Goal: Register for event/course

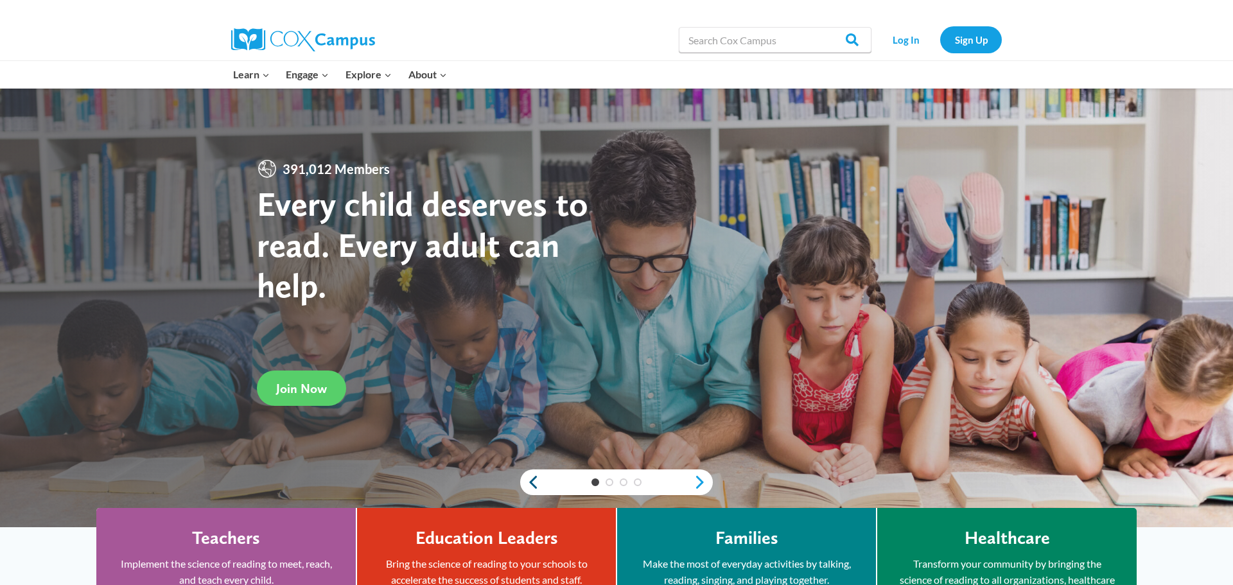
click at [530, 482] on link "Previous" at bounding box center [529, 482] width 19 height 15
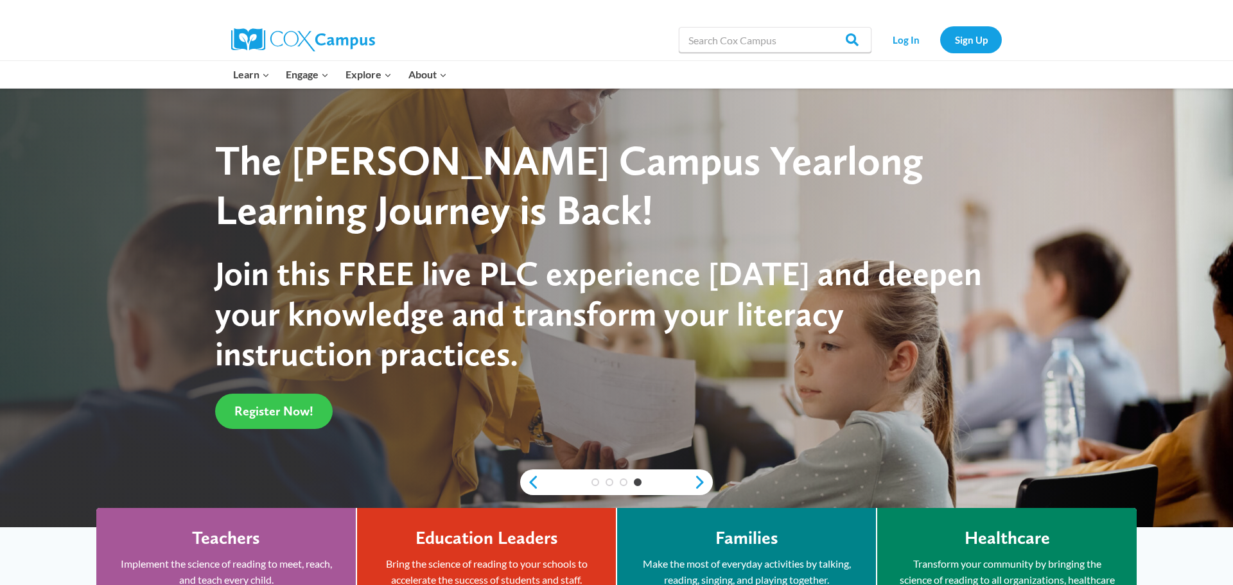
click at [263, 415] on span "Register Now!" at bounding box center [273, 410] width 79 height 15
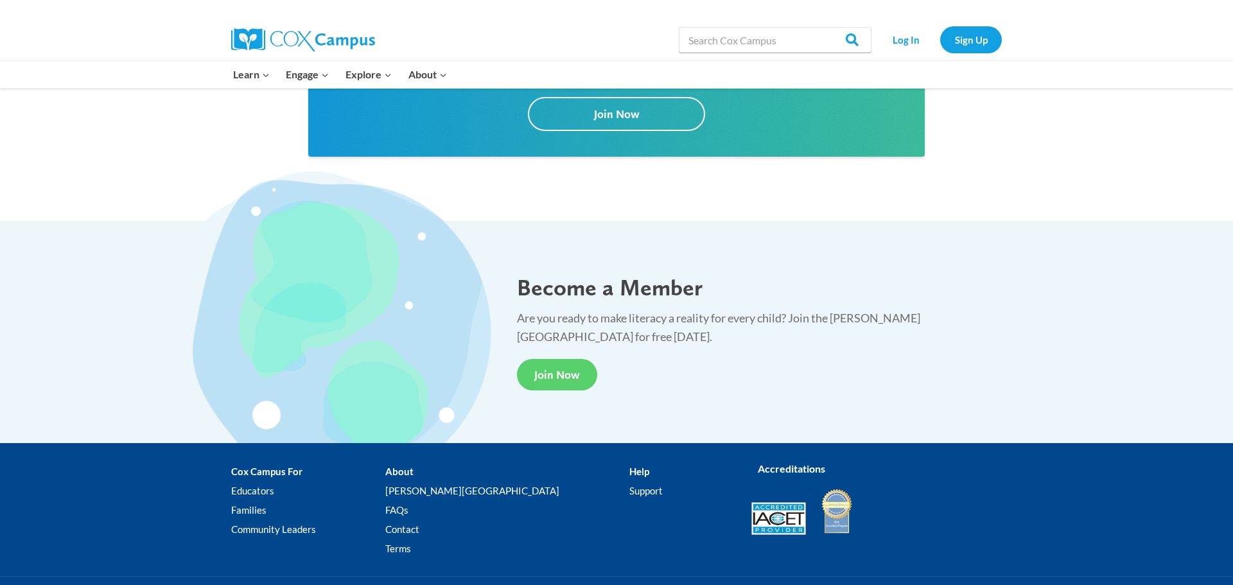
scroll to position [2350, 0]
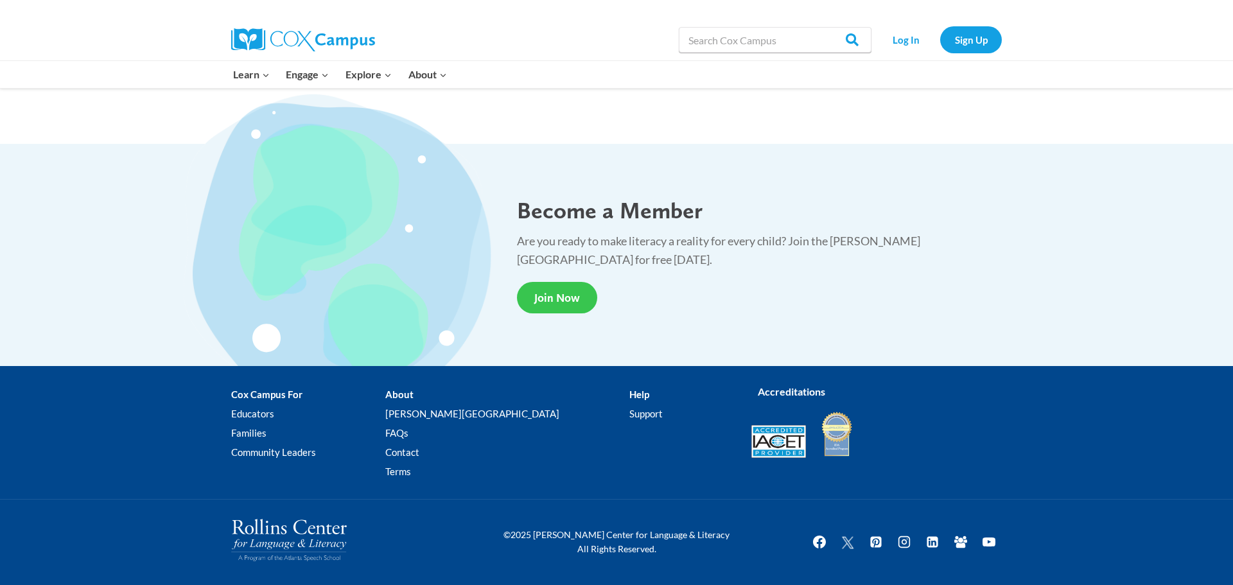
click at [564, 291] on span "Join Now" at bounding box center [557, 297] width 46 height 13
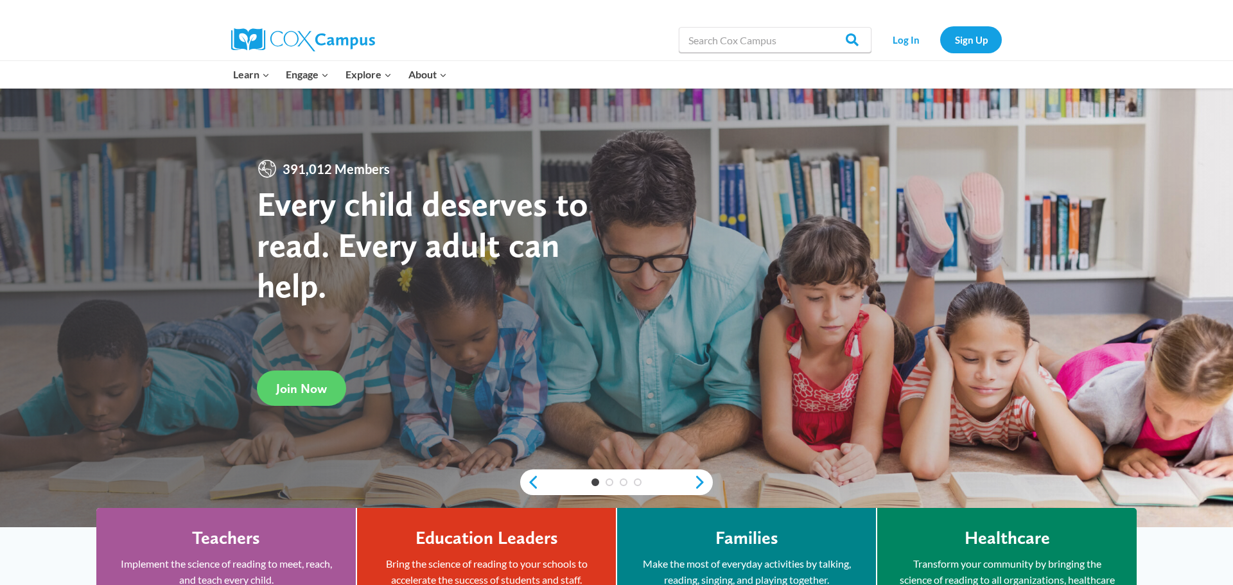
scroll to position [2, 0]
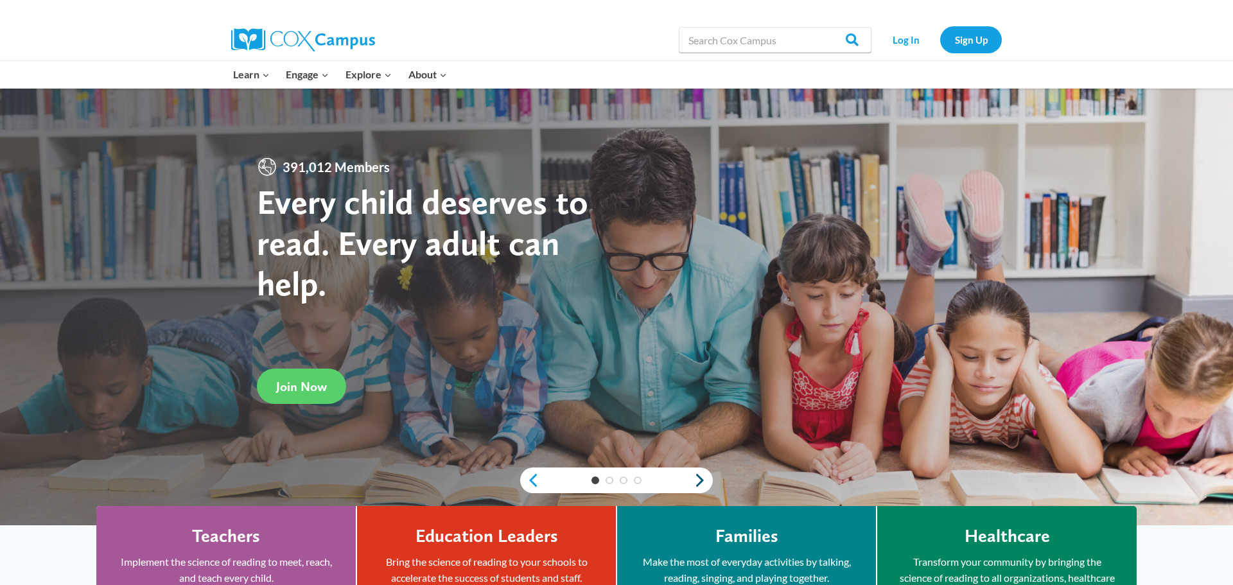
click at [698, 482] on link "Next" at bounding box center [702, 480] width 19 height 15
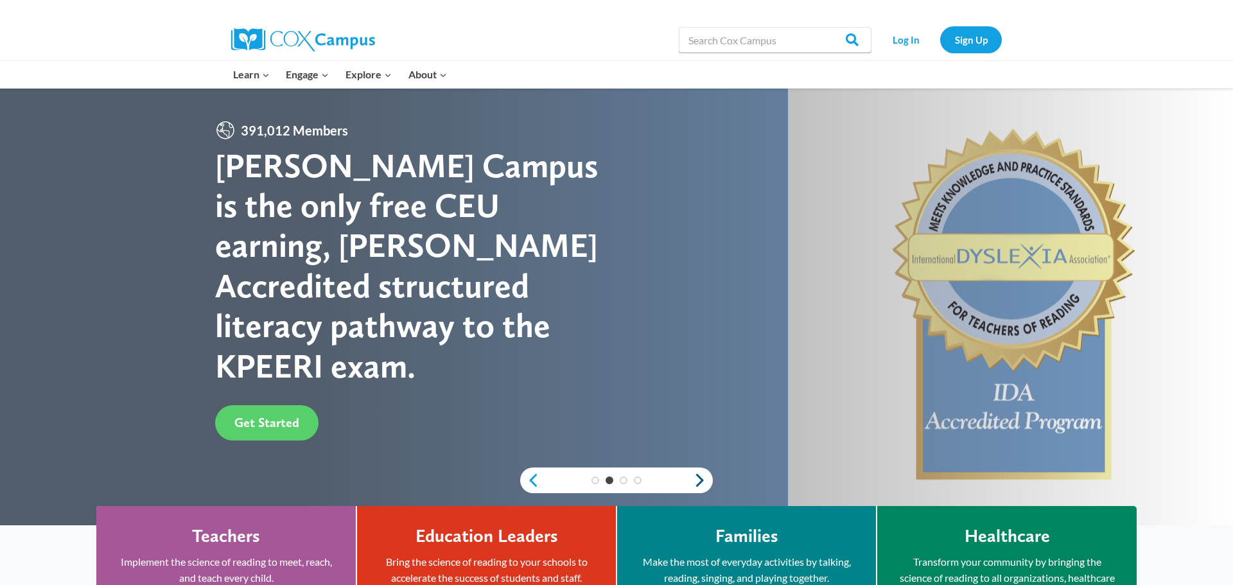
click at [698, 482] on link "Next" at bounding box center [702, 480] width 19 height 15
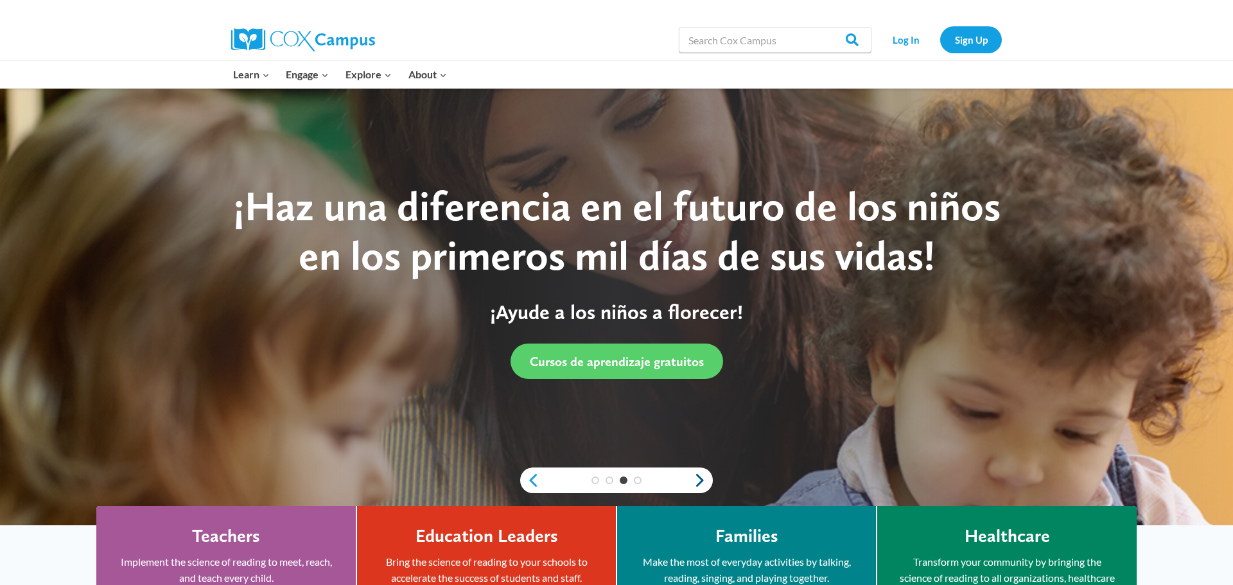
click at [698, 482] on link "Next" at bounding box center [702, 480] width 19 height 15
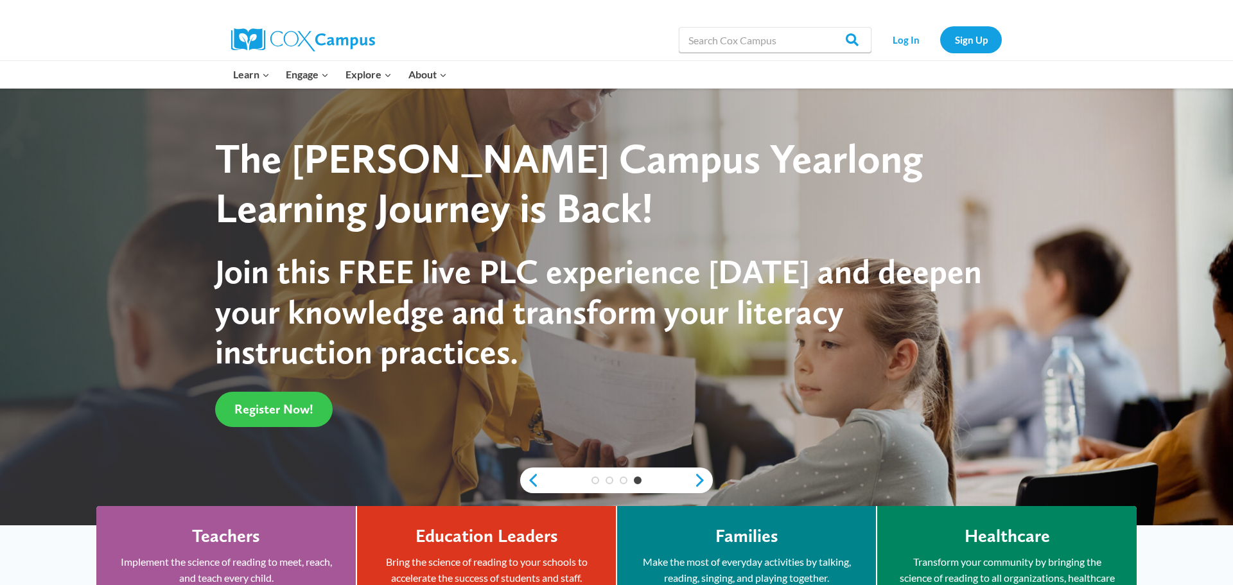
click at [297, 415] on span "Register Now!" at bounding box center [273, 408] width 79 height 15
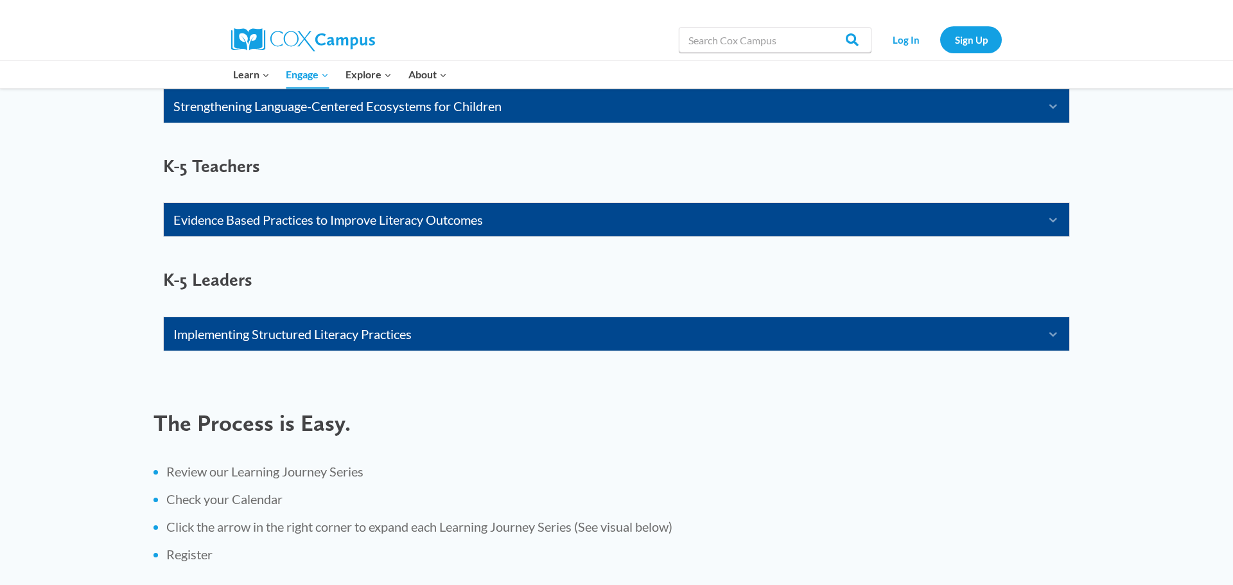
scroll to position [1010, 0]
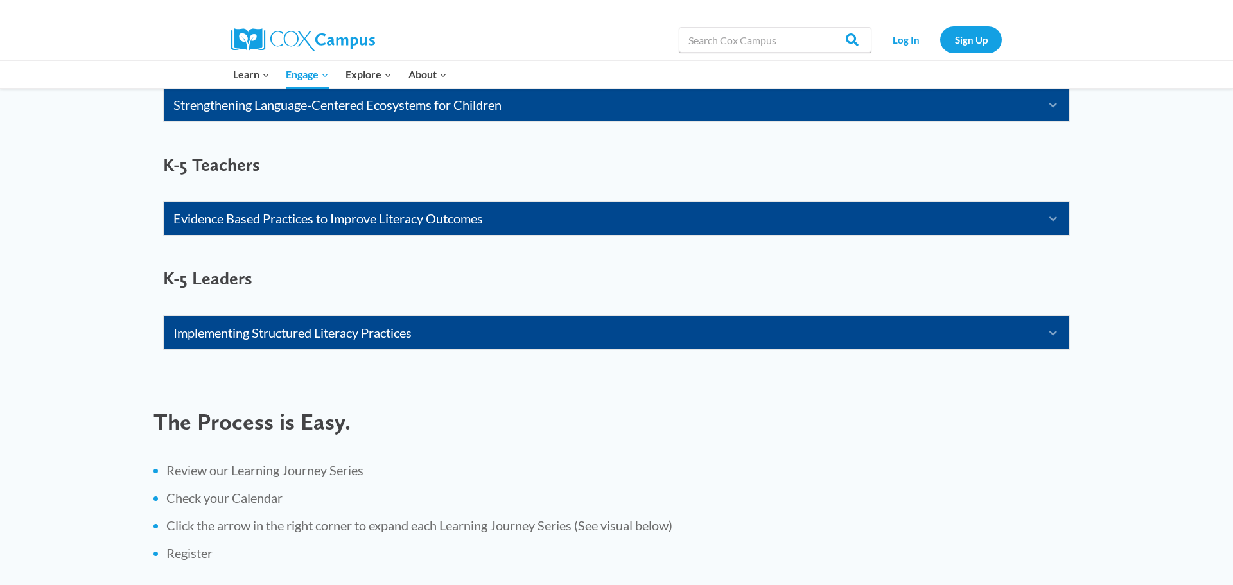
click at [352, 221] on link "Evidence Based Practices to Improve Literacy Outcomes" at bounding box center [600, 218] width 854 height 21
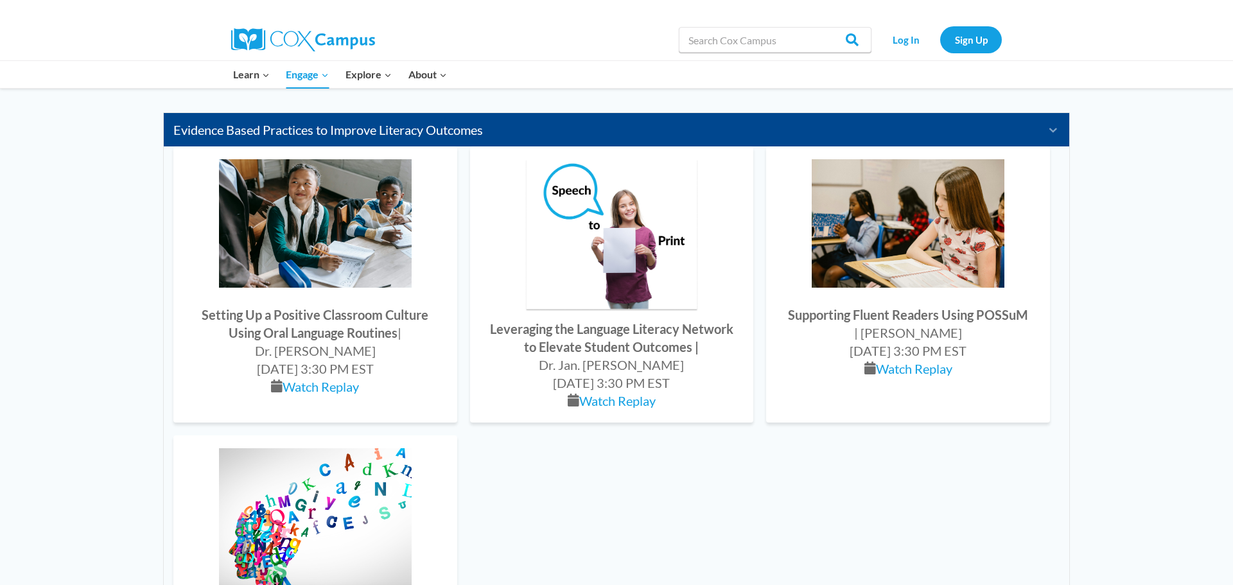
scroll to position [1097, 0]
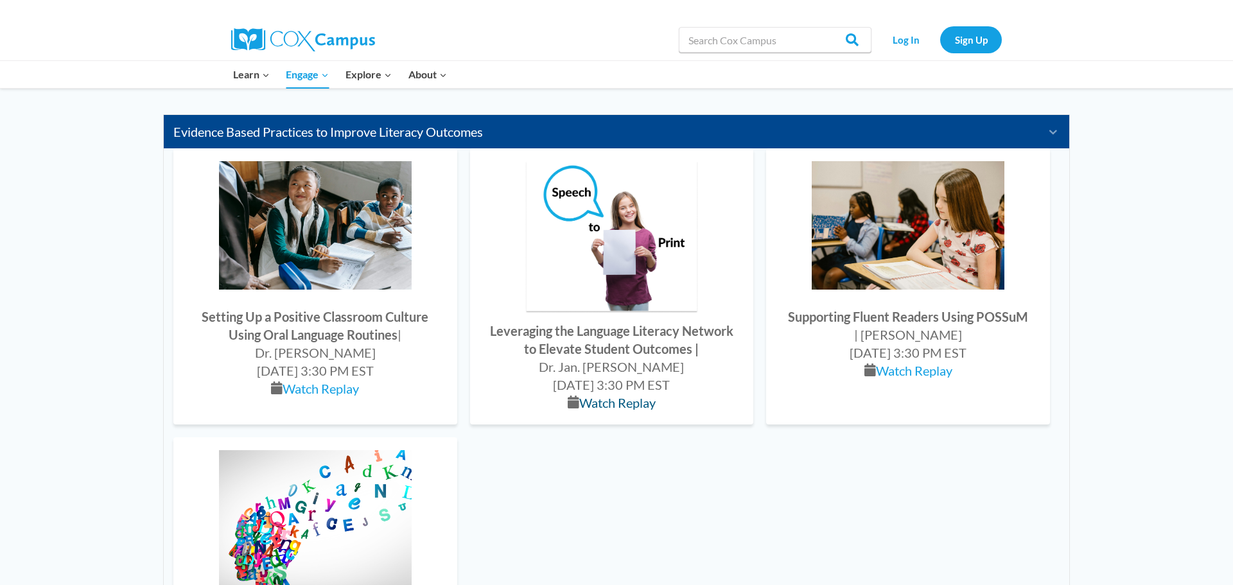
click at [608, 406] on link "Watch Replay" at bounding box center [617, 402] width 76 height 15
click at [973, 37] on link "Sign Up" at bounding box center [971, 39] width 62 height 26
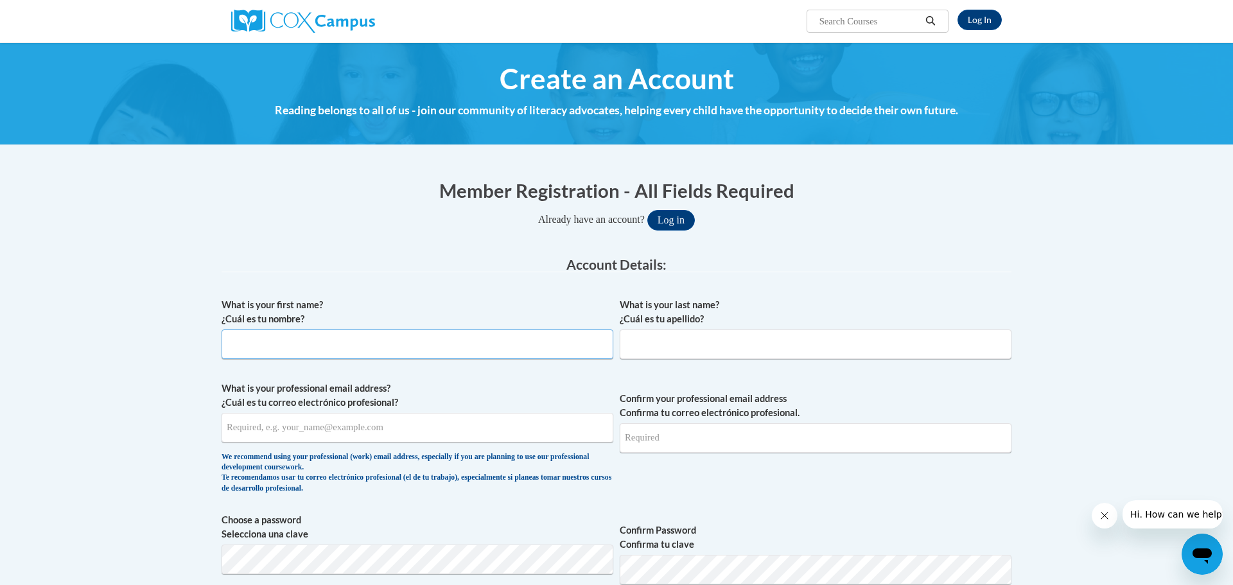
click at [311, 347] on input "What is your first name? ¿Cuál es tu nombre?" at bounding box center [418, 344] width 392 height 30
type input "FELICIA"
type input "MCDANIEL"
type input "felicia.mcdaniel@gmail.com"
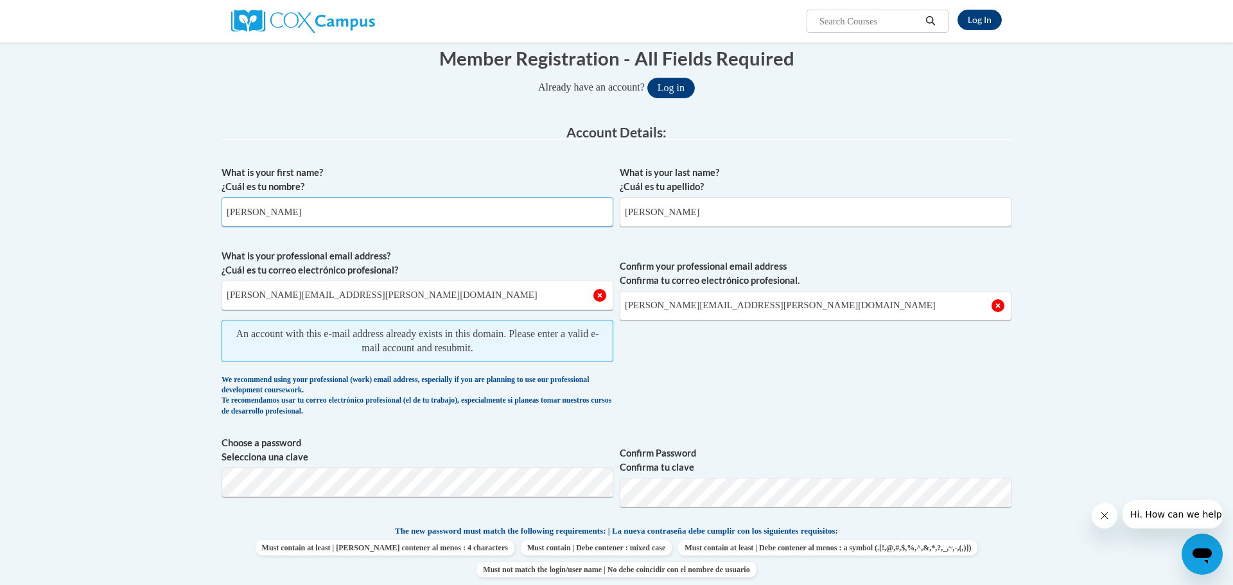
scroll to position [136, 0]
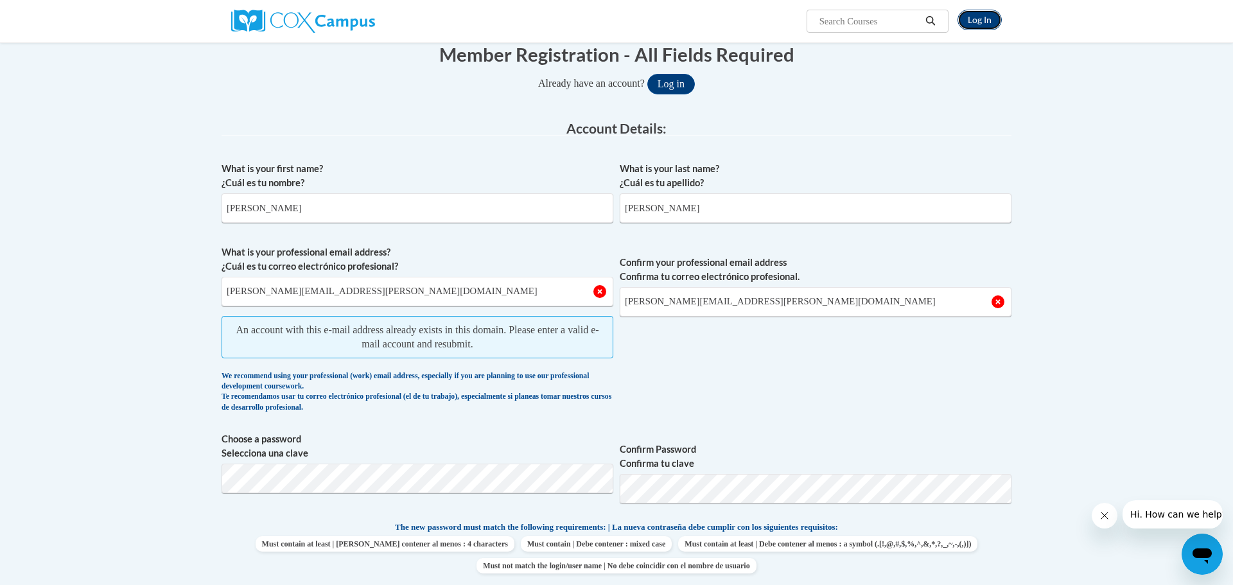
click at [984, 17] on link "Log In" at bounding box center [979, 20] width 44 height 21
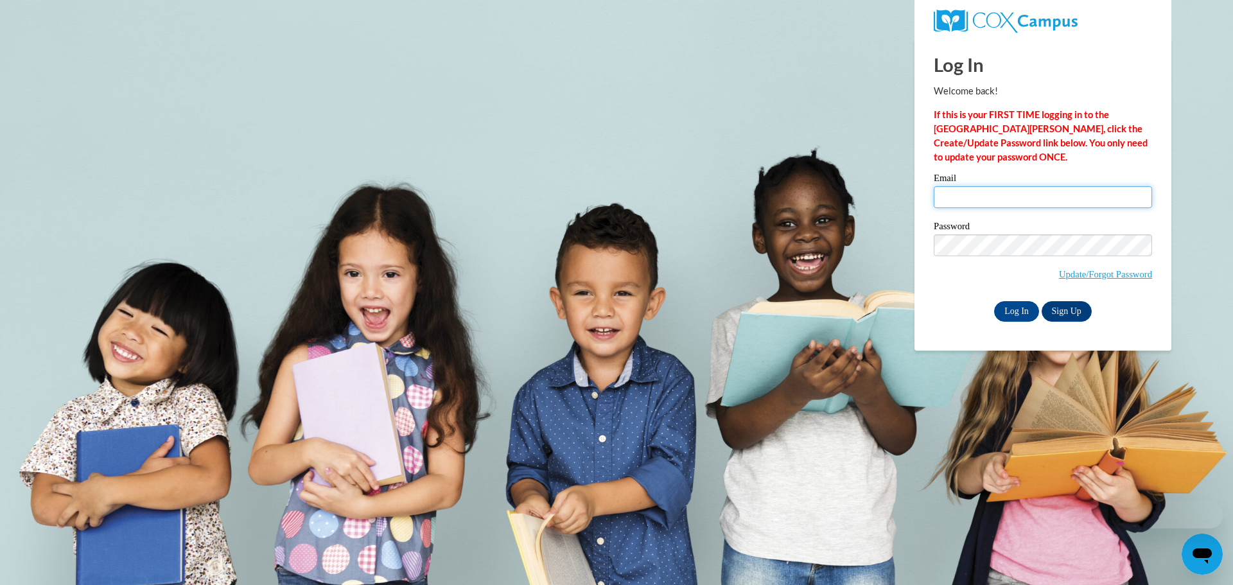
type input "felicia.mcdaniel@gmail.com"
click at [1011, 311] on input "Log In" at bounding box center [1016, 311] width 45 height 21
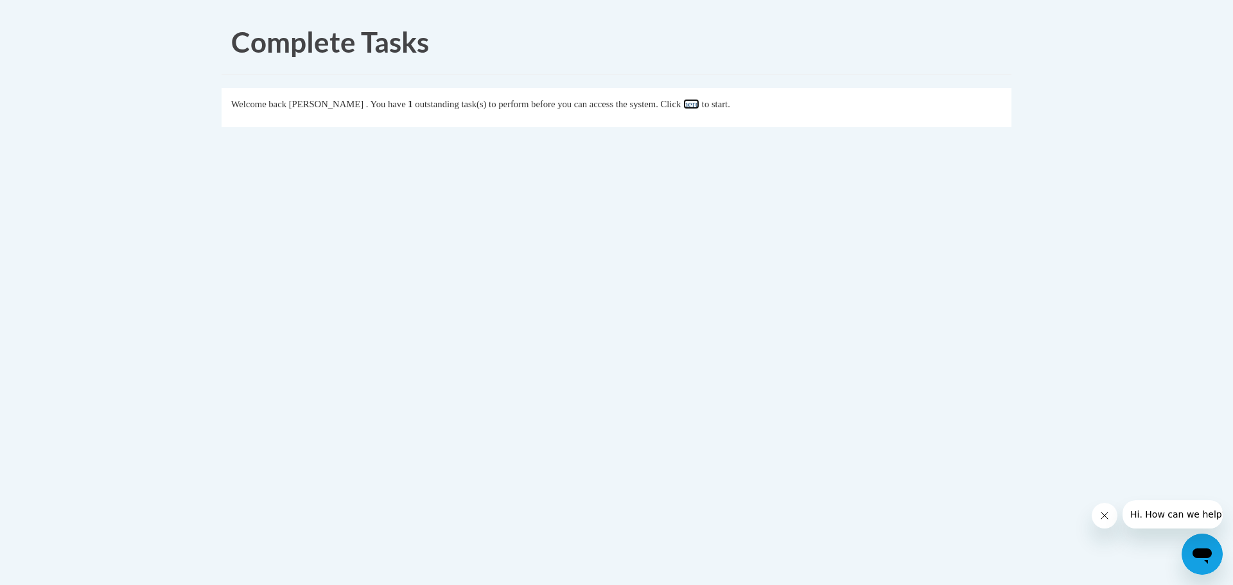
click at [699, 104] on link "here" at bounding box center [691, 104] width 16 height 10
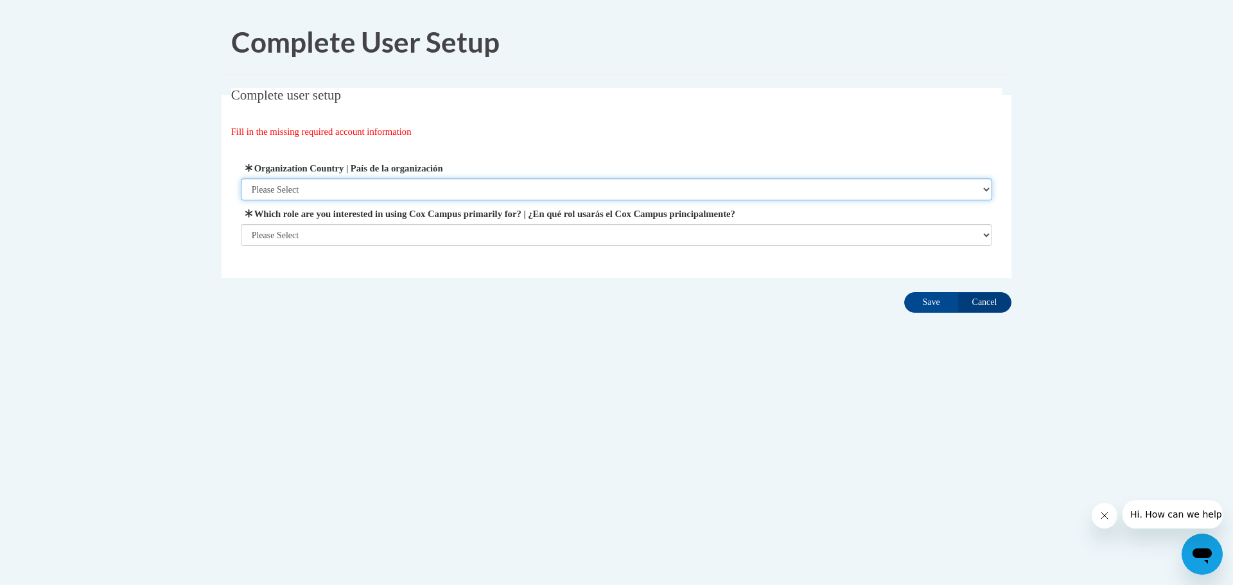
click at [313, 189] on select "Please Select United States | Estados Unidos Outside of the United States | Fue…" at bounding box center [617, 189] width 752 height 22
select select "ad49bcad-a171-4b2e-b99c-48b446064914"
click at [241, 178] on select "Please Select United States | Estados Unidos Outside of the United States | Fue…" at bounding box center [617, 189] width 752 height 22
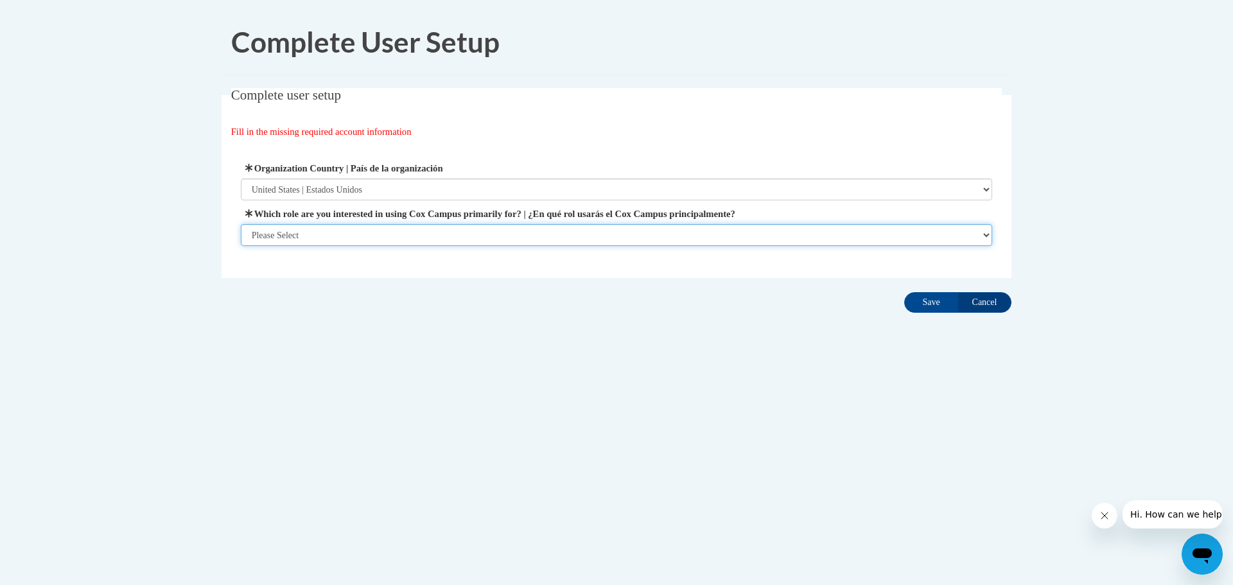
click at [323, 234] on select "Please Select College/University | Colegio/Universidad Community/Nonprofit Part…" at bounding box center [617, 235] width 752 height 22
select select "fbf2d438-af2f-41f8-98f1-81c410e29de3"
click at [241, 246] on select "Please Select College/University | Colegio/Universidad Community/Nonprofit Part…" at bounding box center [617, 235] width 752 height 22
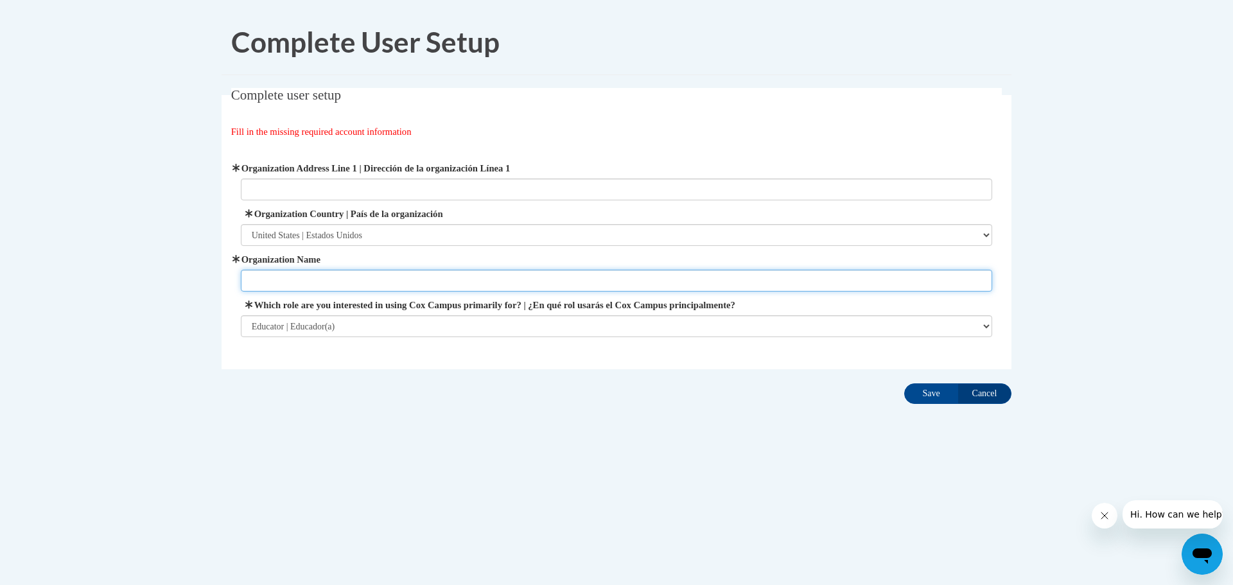
click at [292, 279] on input "Organization Name" at bounding box center [617, 281] width 752 height 22
type input "Dekalb County School System"
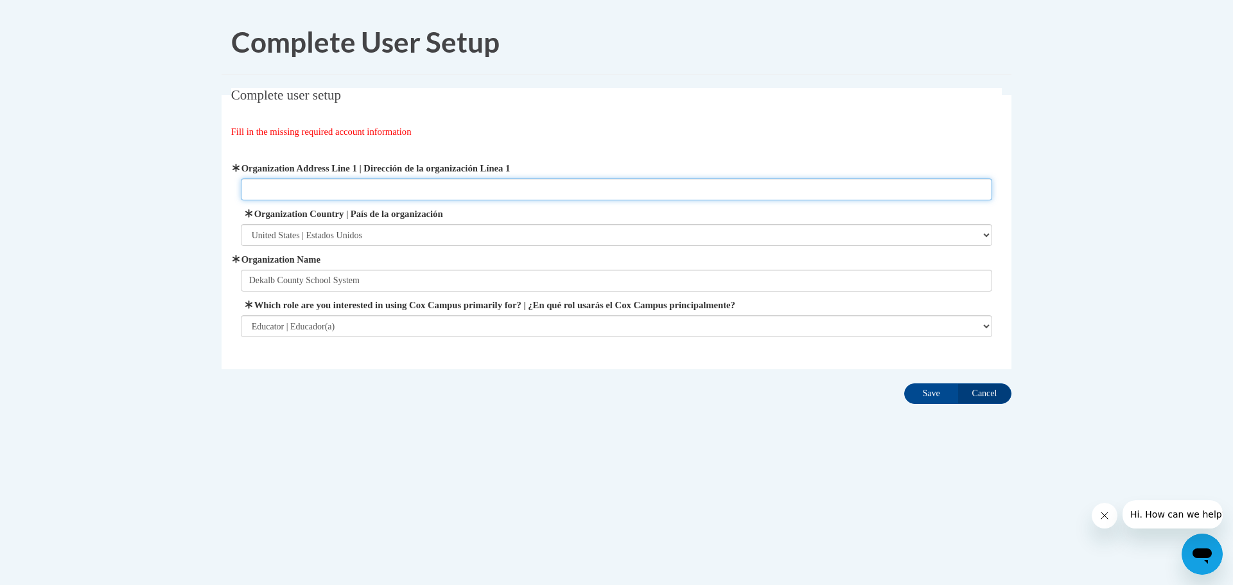
click at [257, 182] on input "Organization Address Line 1 | Dirección de la organización Línea 1" at bounding box center [617, 189] width 752 height 22
type input "1680 Clairmont Pl NE, Atlanta, GA 30329"
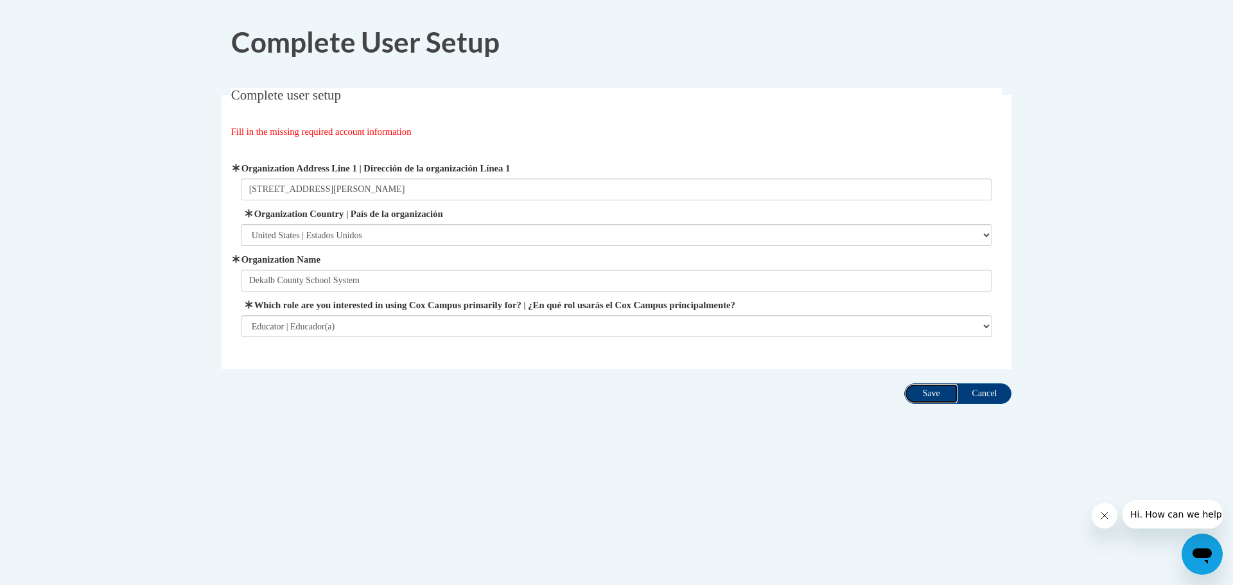
click at [930, 395] on input "Save" at bounding box center [931, 393] width 54 height 21
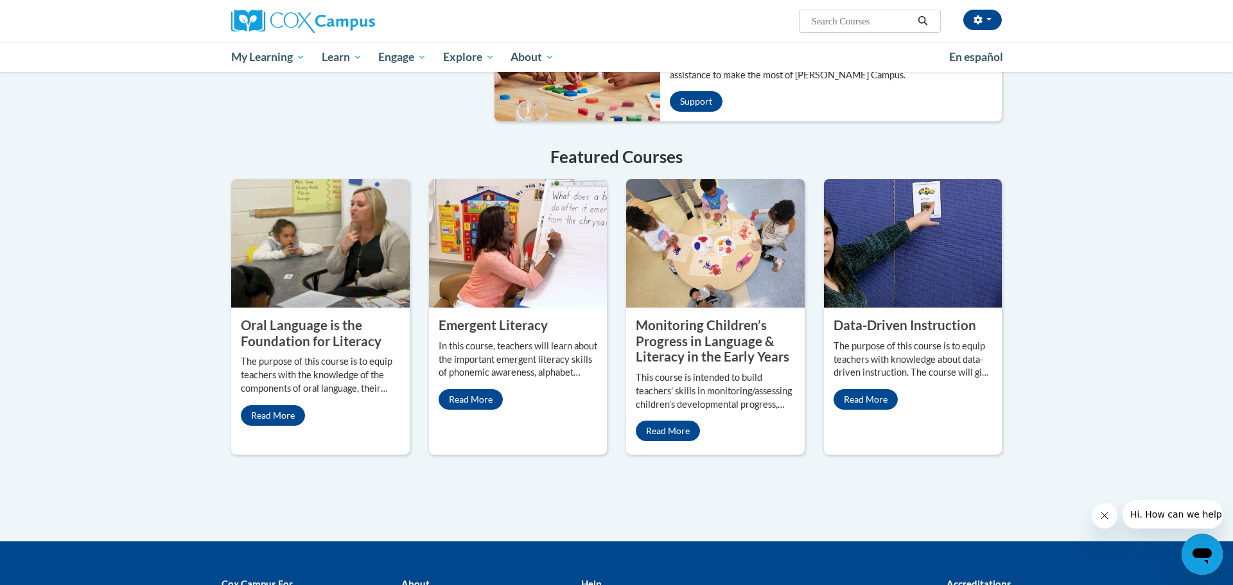
scroll to position [952, 0]
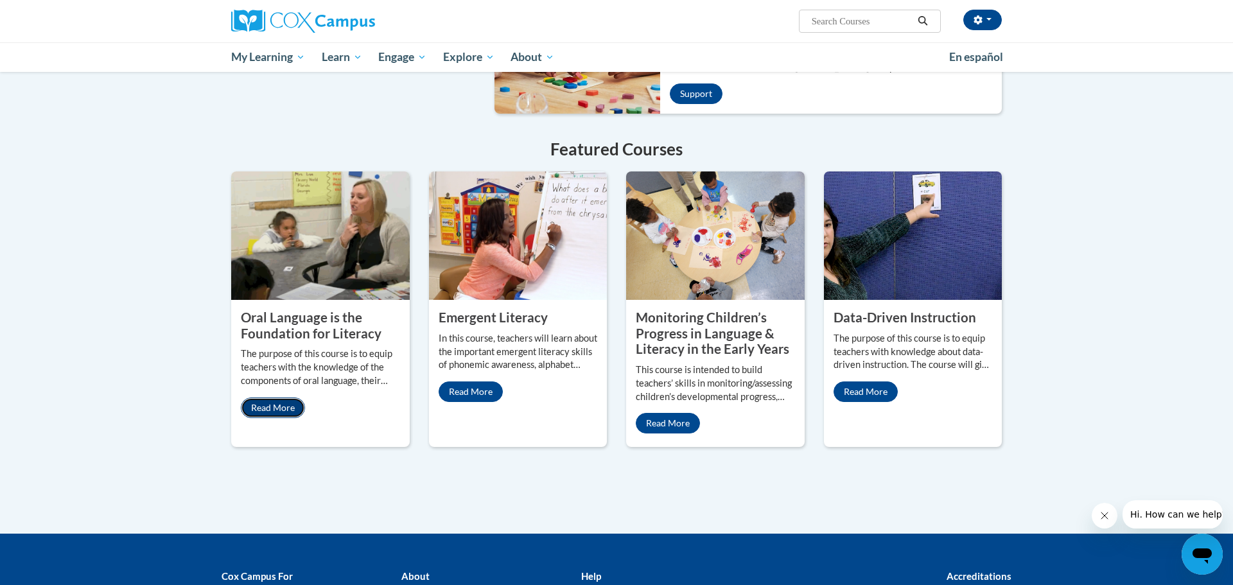
click at [270, 397] on link "Read More" at bounding box center [273, 407] width 64 height 21
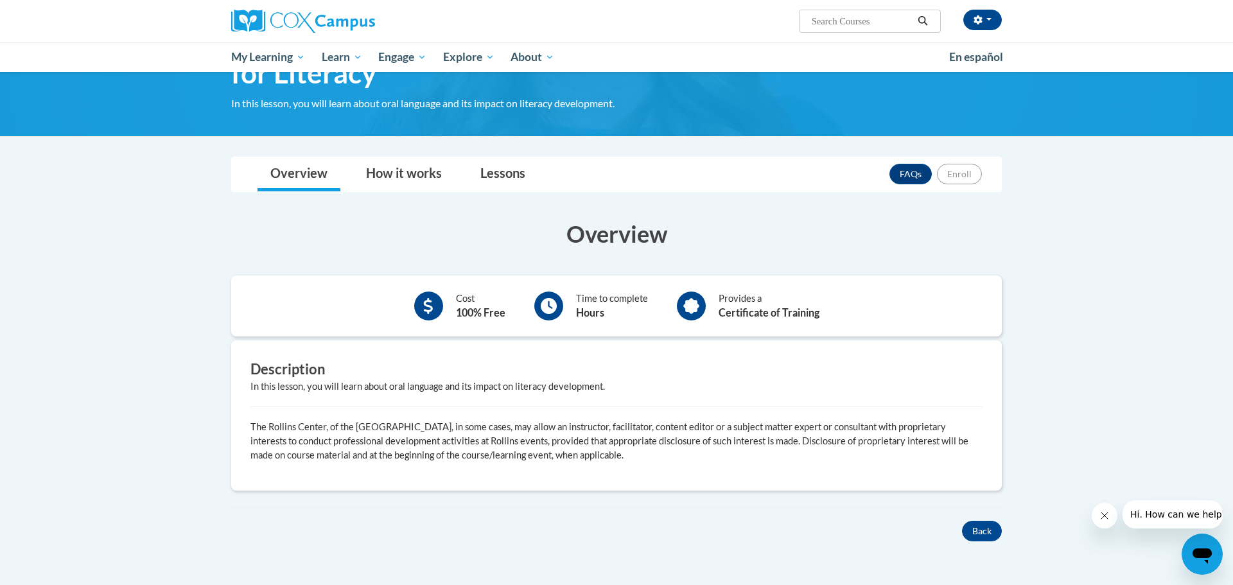
scroll to position [91, 0]
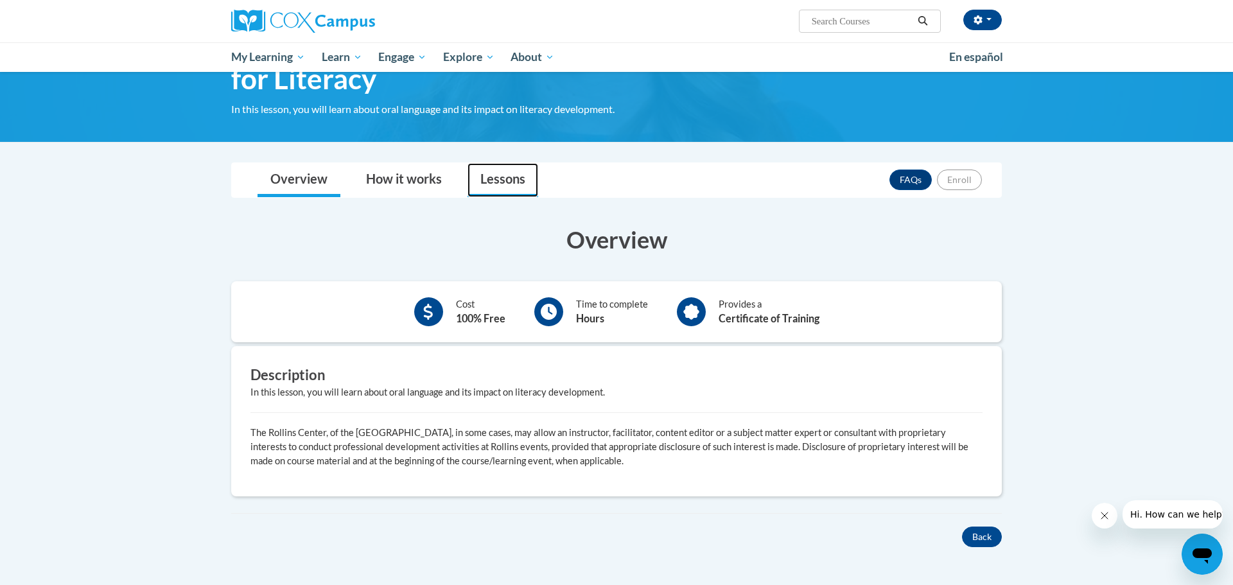
click at [501, 177] on link "Lessons" at bounding box center [502, 180] width 71 height 34
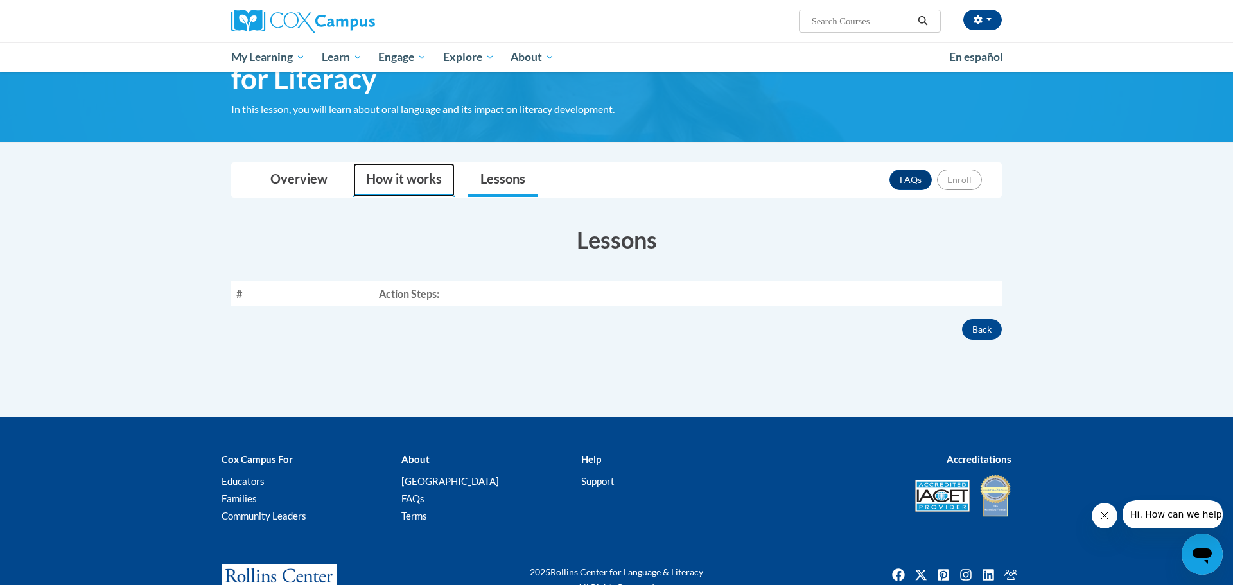
click at [392, 183] on link "How it works" at bounding box center [403, 180] width 101 height 34
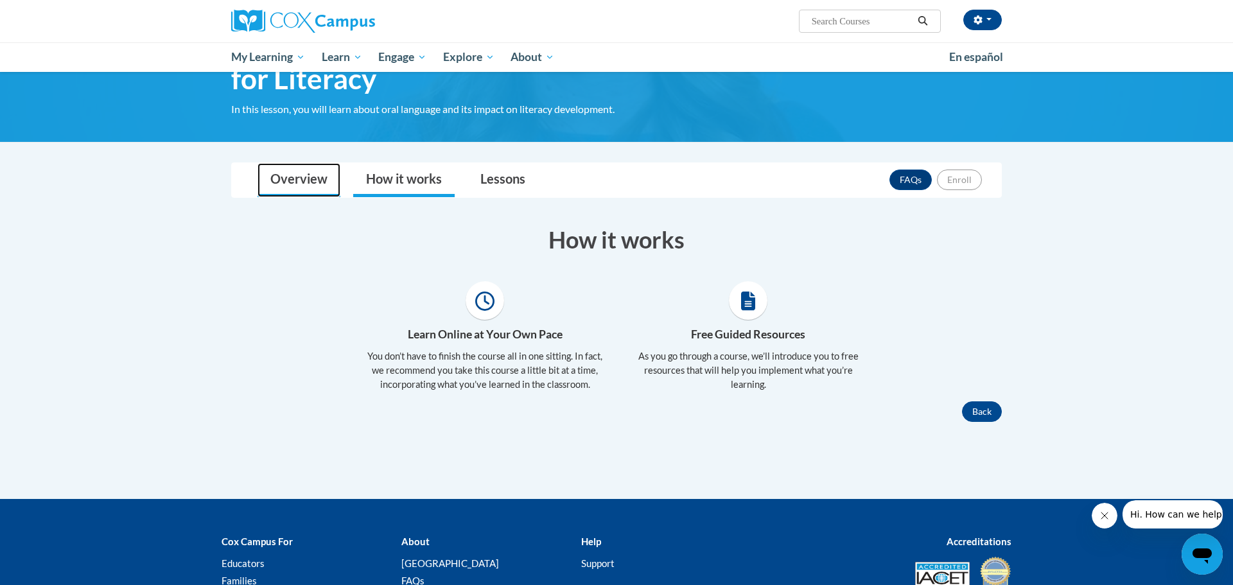
click at [302, 175] on link "Overview" at bounding box center [298, 180] width 83 height 34
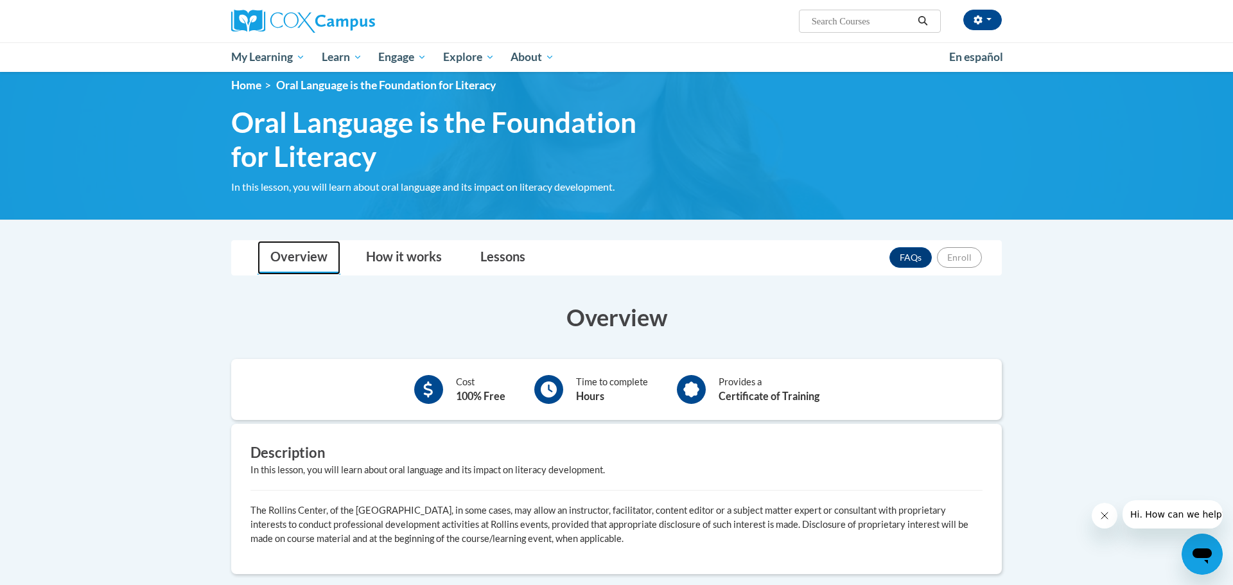
scroll to position [12, 0]
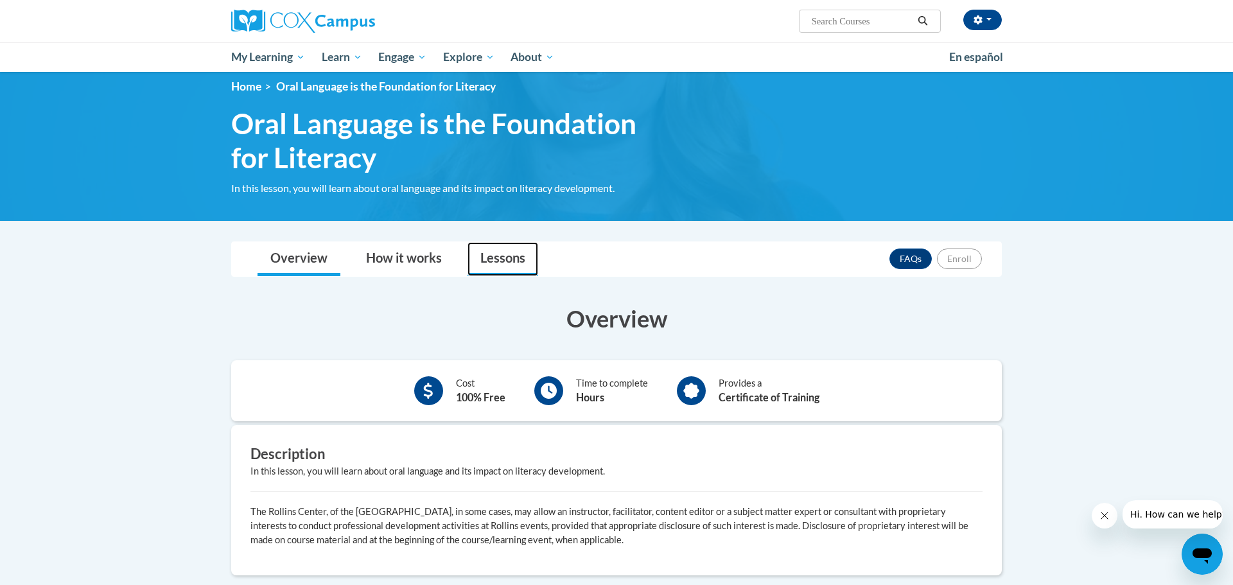
click at [495, 258] on link "Lessons" at bounding box center [502, 259] width 71 height 34
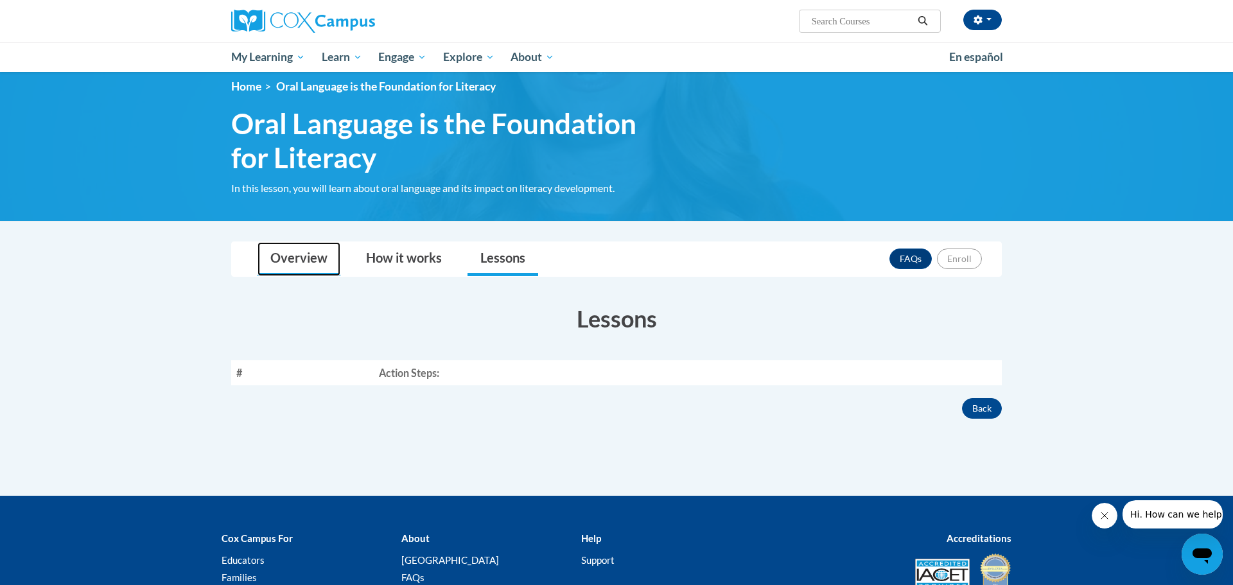
click at [297, 256] on link "Overview" at bounding box center [298, 259] width 83 height 34
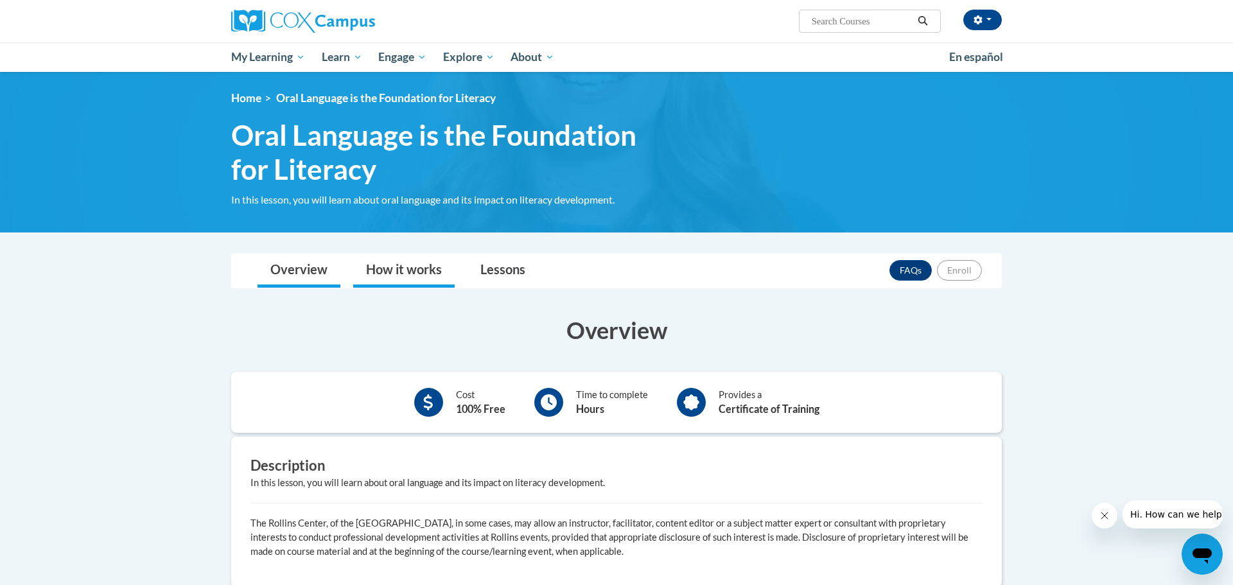
scroll to position [1, 0]
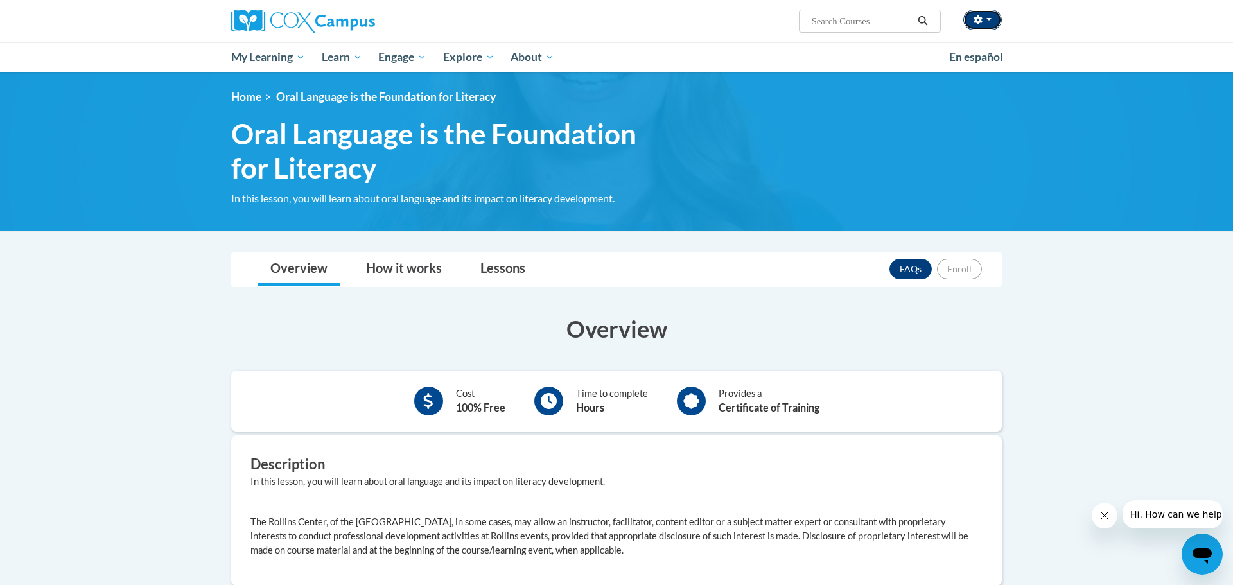
click at [992, 22] on button "button" at bounding box center [982, 20] width 39 height 21
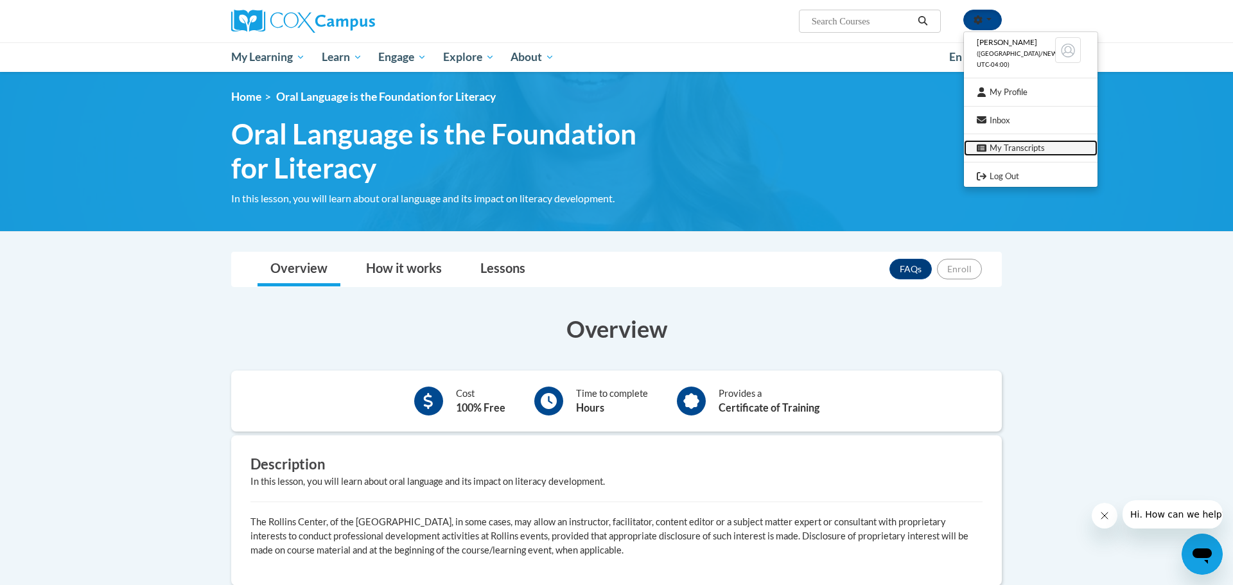
click at [1018, 145] on link "My Transcripts" at bounding box center [1031, 148] width 134 height 16
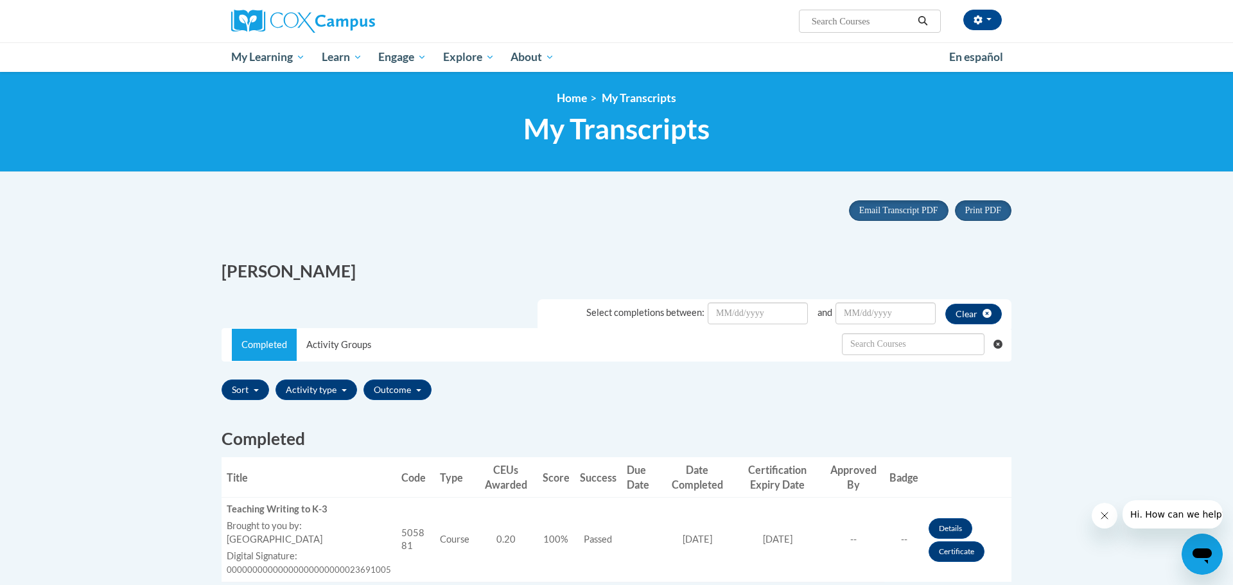
scroll to position [2, 0]
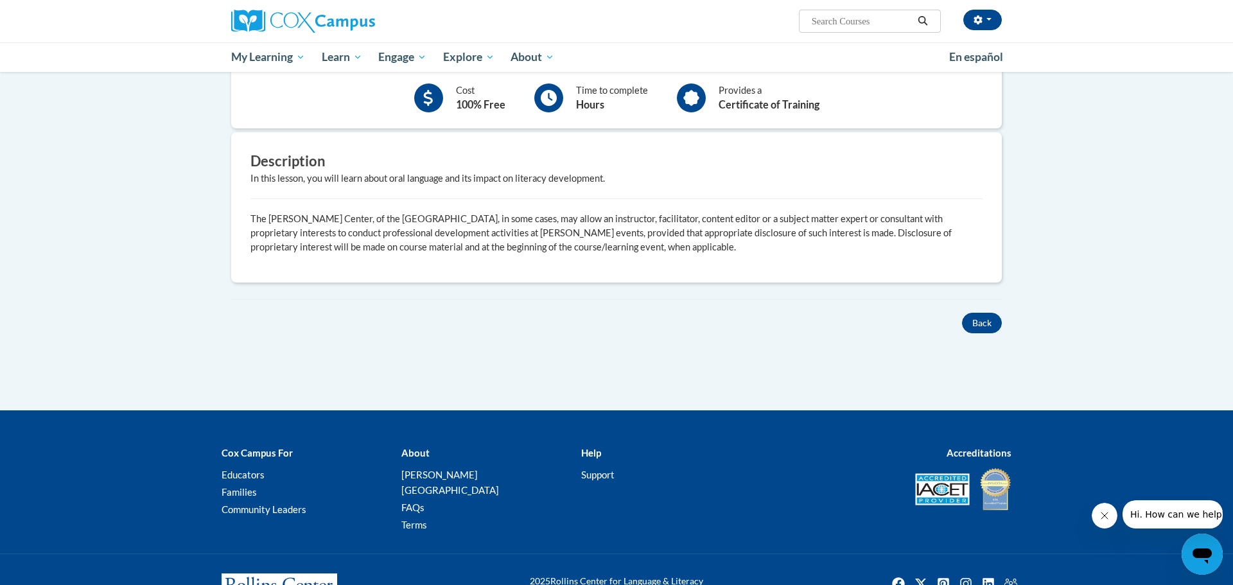
scroll to position [308, 0]
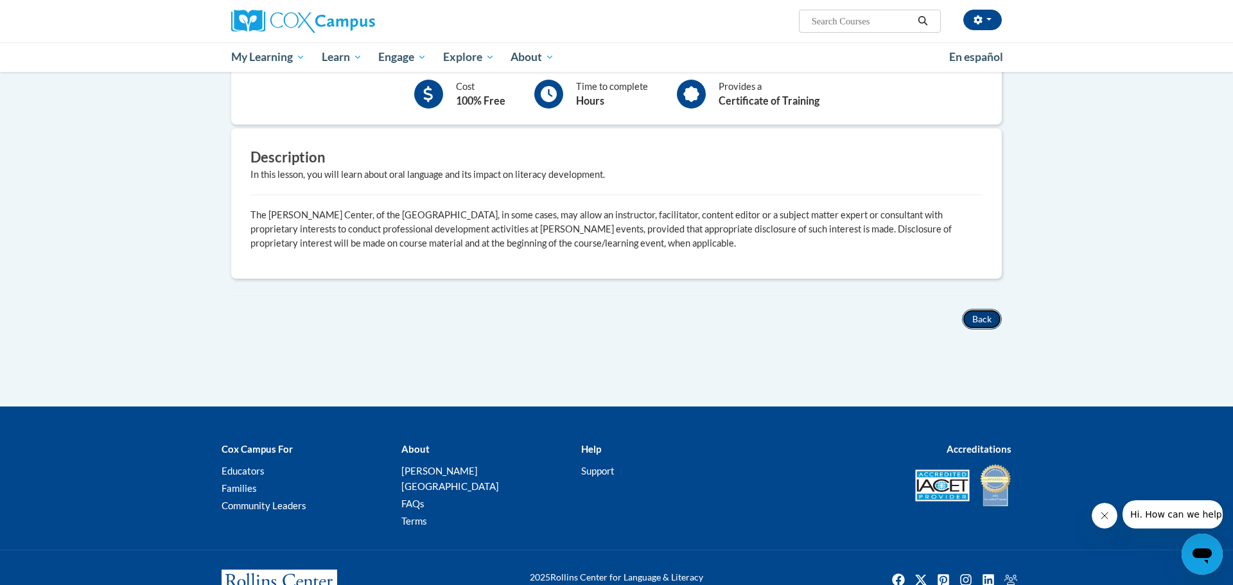
click at [976, 320] on button "Back" at bounding box center [982, 319] width 40 height 21
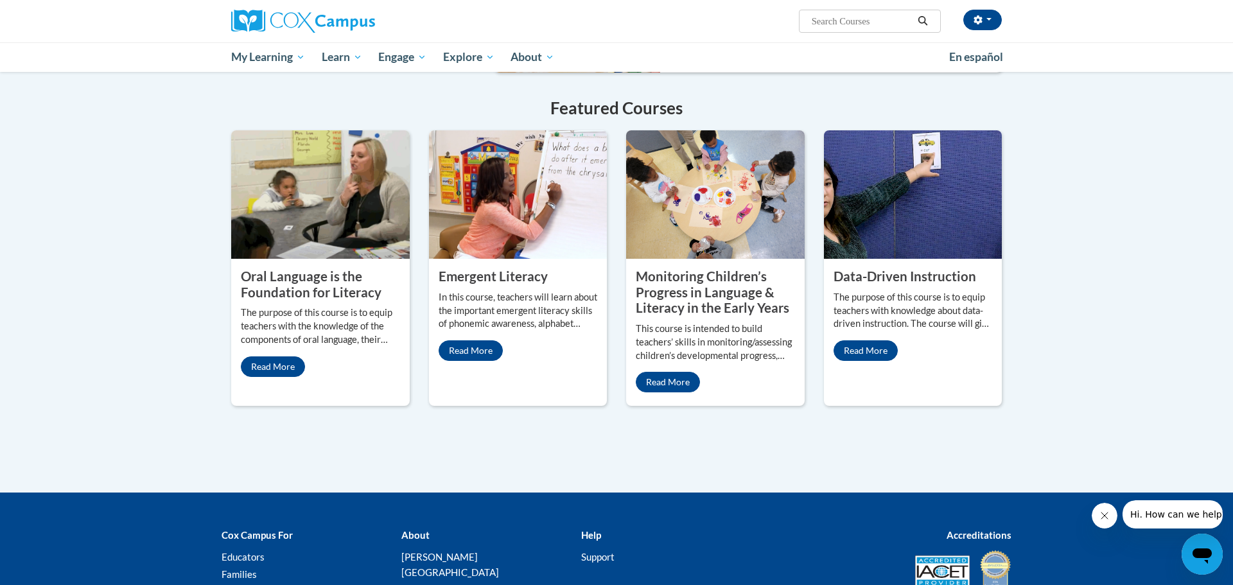
scroll to position [1014, 0]
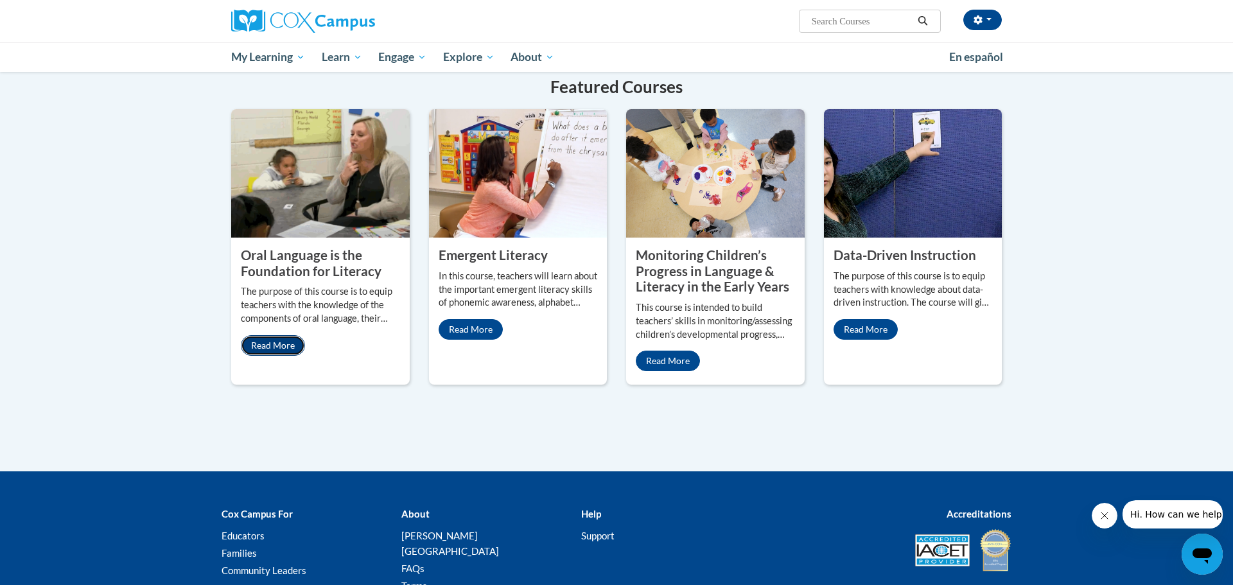
click at [283, 335] on link "Read More" at bounding box center [273, 345] width 64 height 21
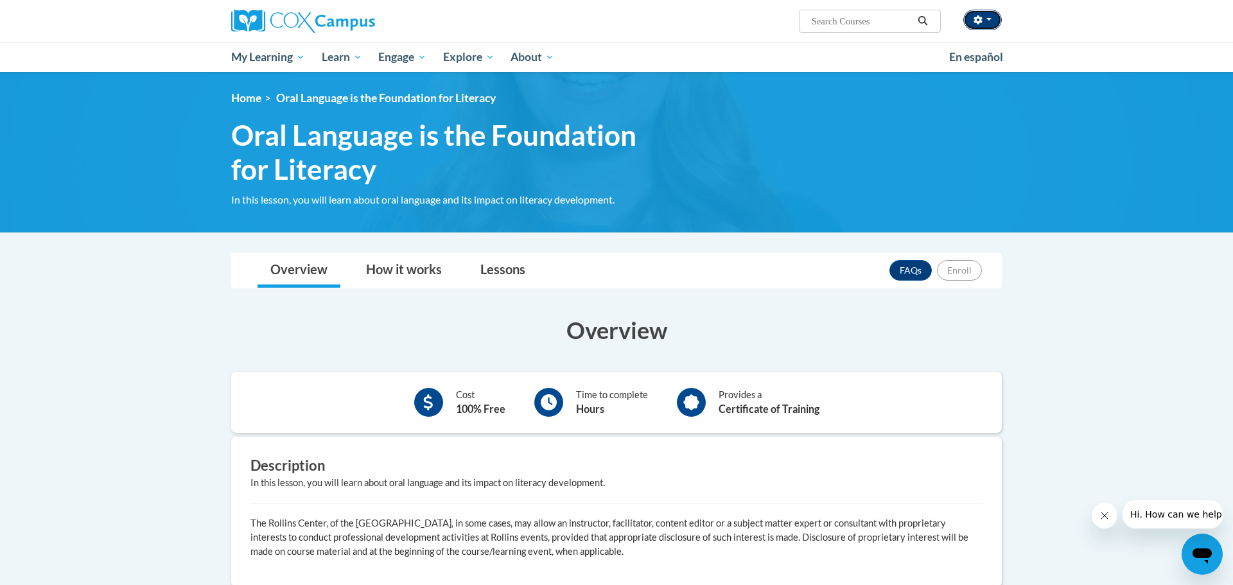
click at [993, 20] on button "button" at bounding box center [982, 20] width 39 height 21
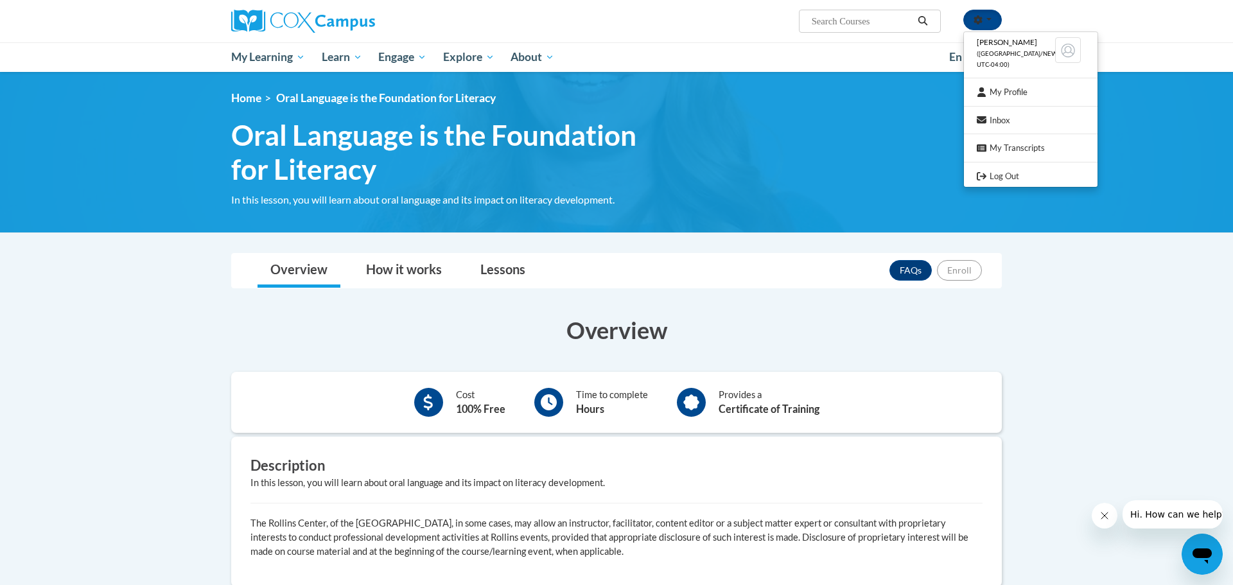
click at [862, 122] on div "<en>Home</en><fr>Accueil</fr><de>Zuhause</de><it>Casa</it><es>Casa</es><pt>Casa…" at bounding box center [616, 152] width 809 height 122
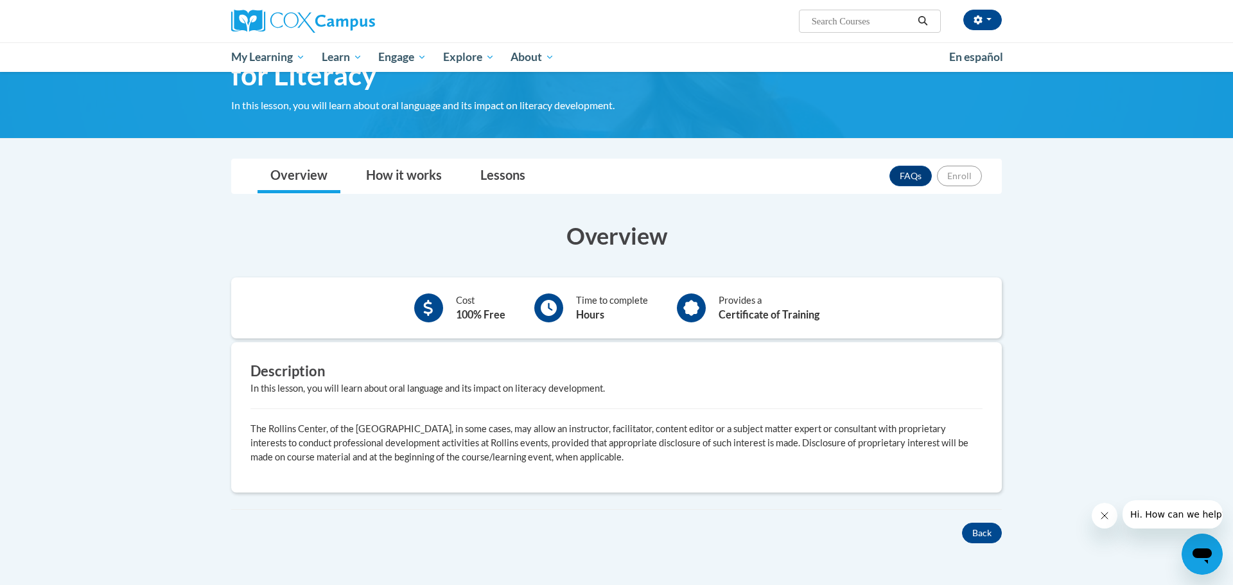
scroll to position [98, 0]
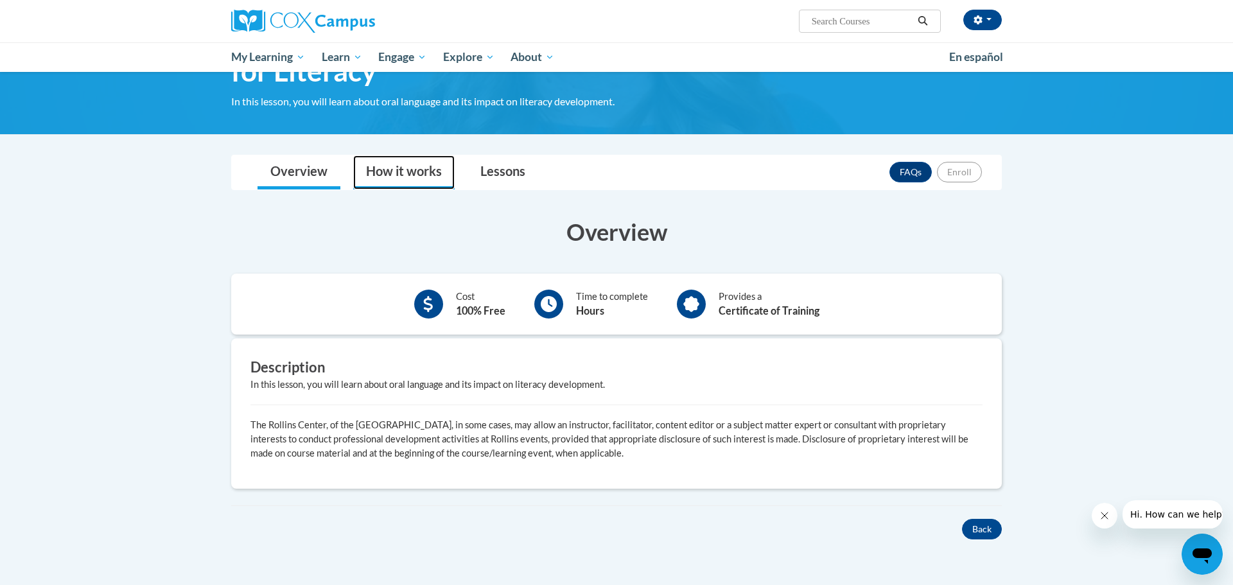
click at [403, 173] on link "How it works" at bounding box center [403, 172] width 101 height 34
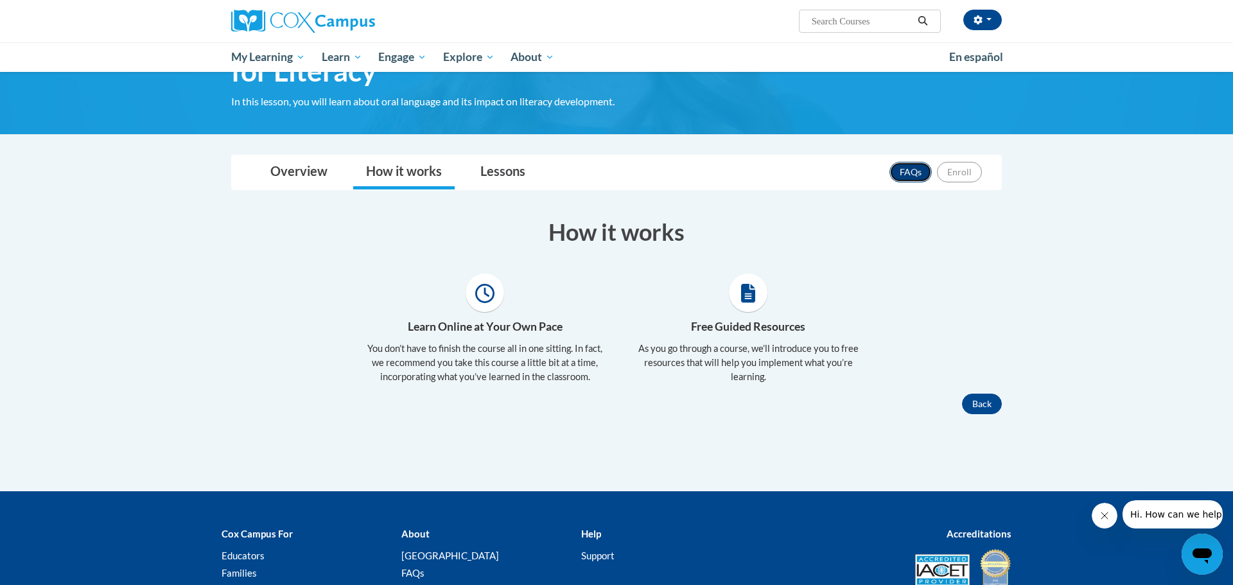
click at [912, 173] on link "FAQs" at bounding box center [910, 172] width 42 height 21
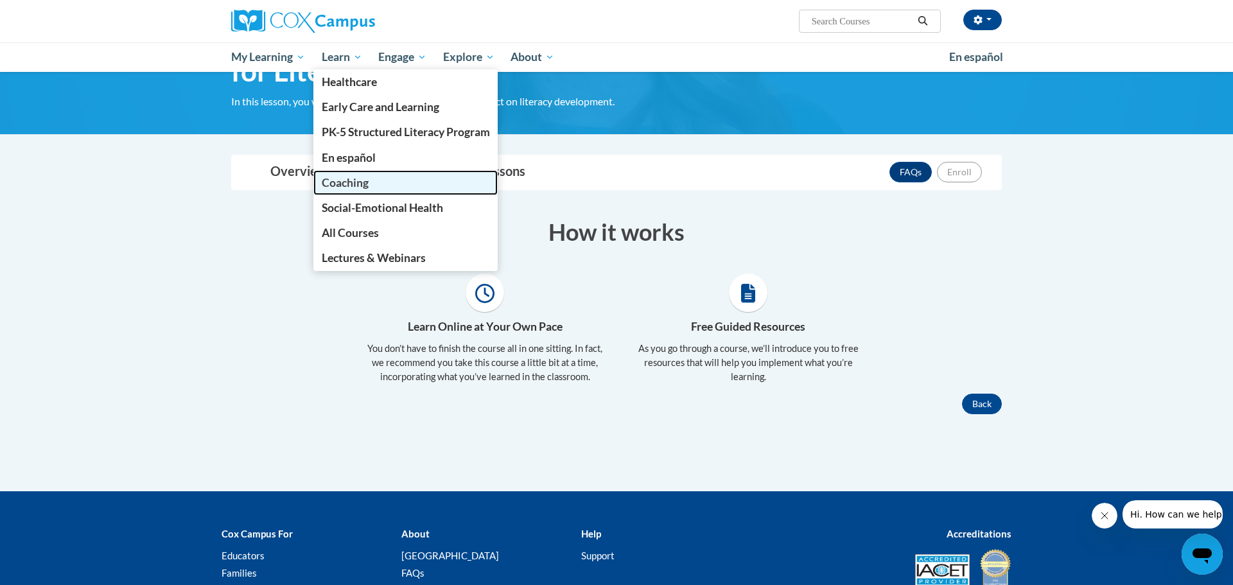
click at [335, 180] on span "Coaching" at bounding box center [345, 182] width 47 height 13
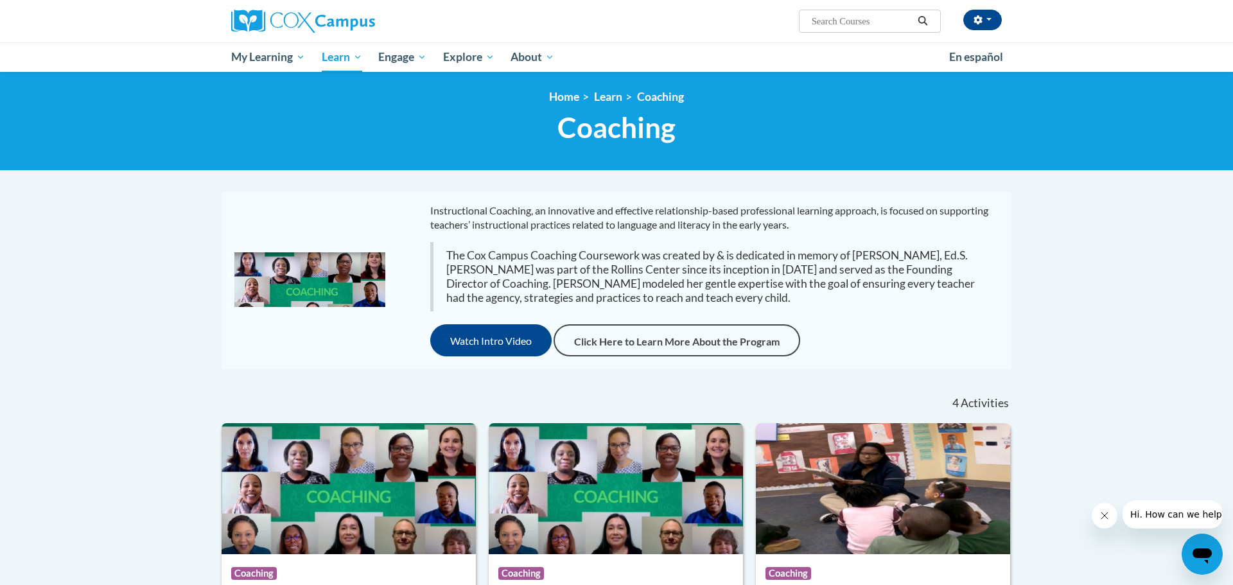
scroll to position [4, 0]
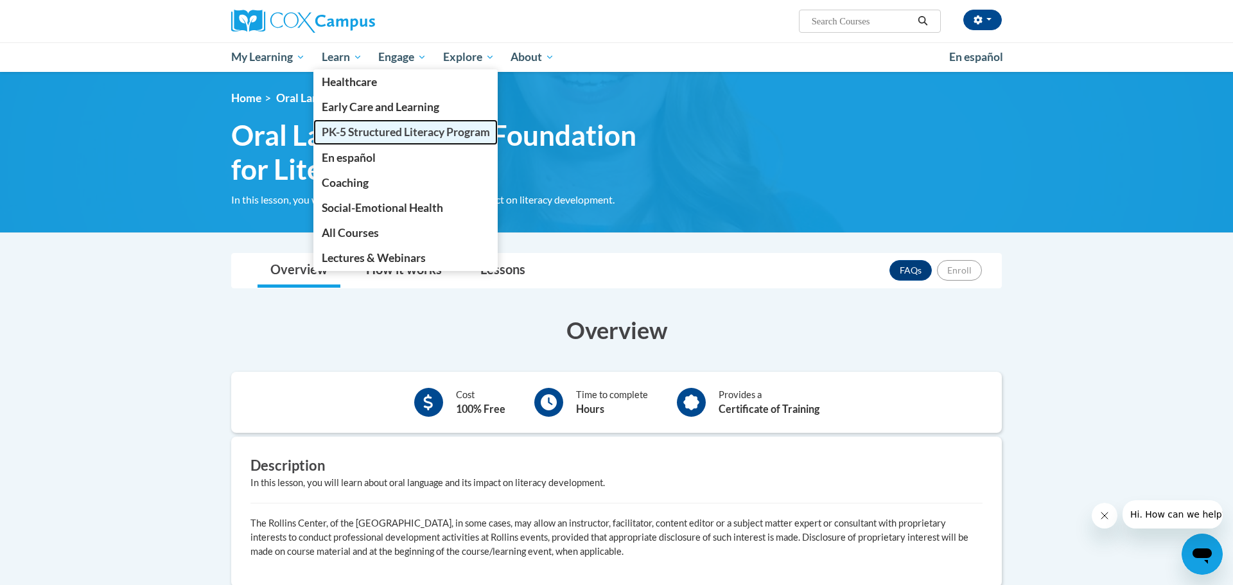
click at [338, 135] on span "PK-5 Structured Literacy Program" at bounding box center [406, 131] width 168 height 13
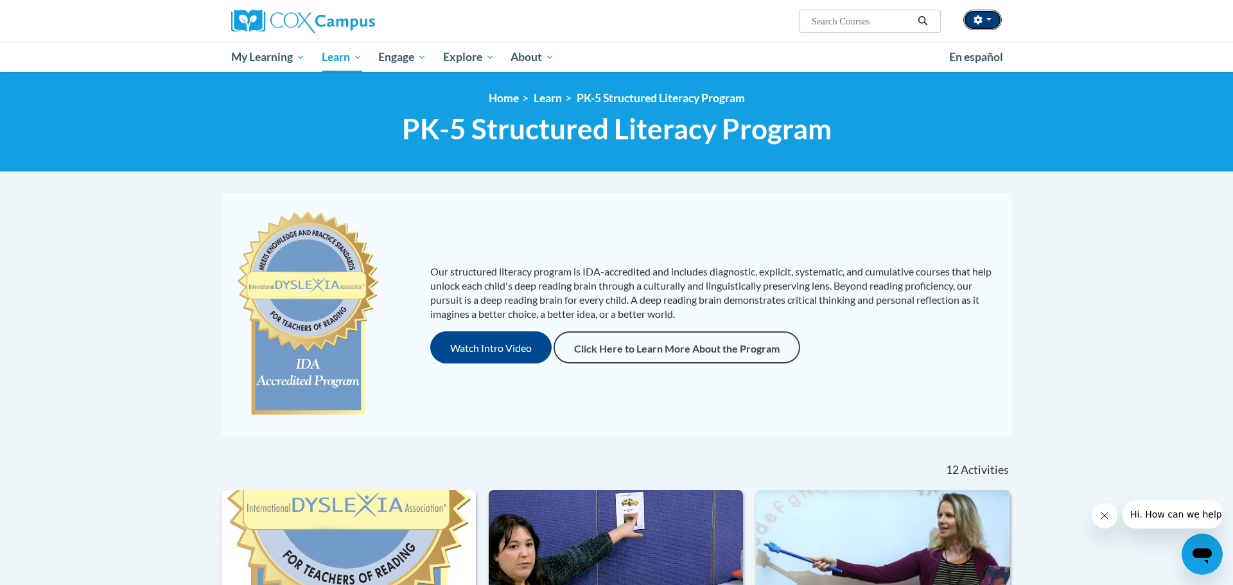
click at [988, 18] on span "button" at bounding box center [988, 19] width 5 height 3
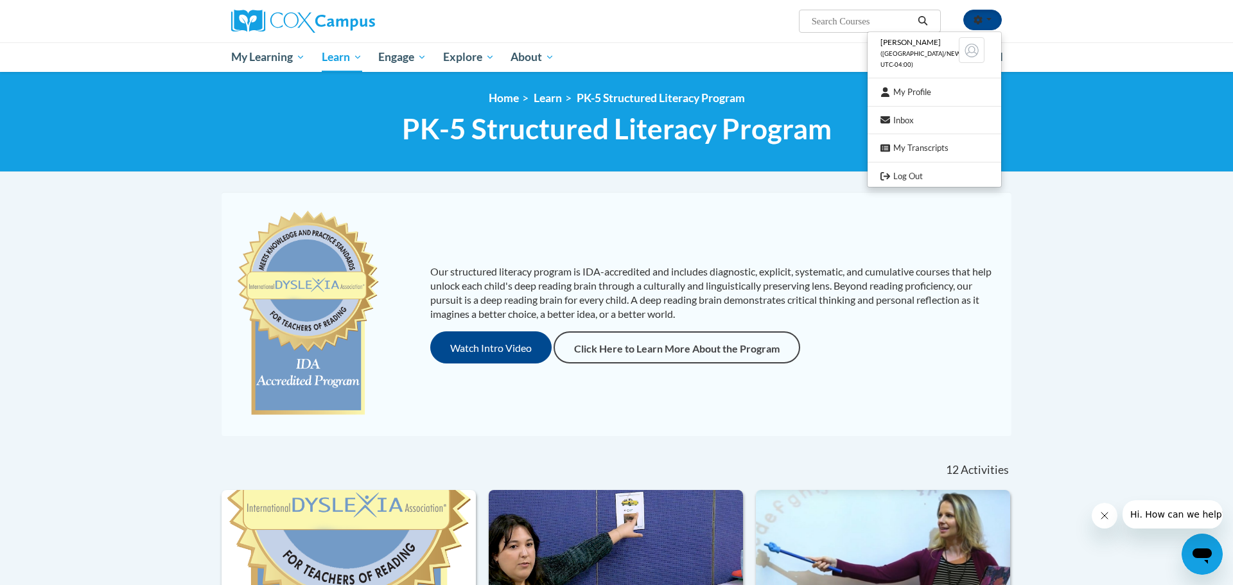
click at [1017, 116] on div "<en>Home</en><fr>Accueil</fr><de>Zuhause</de><it>Casa</it><es>Casa</es><pt>Casa…" at bounding box center [616, 121] width 809 height 61
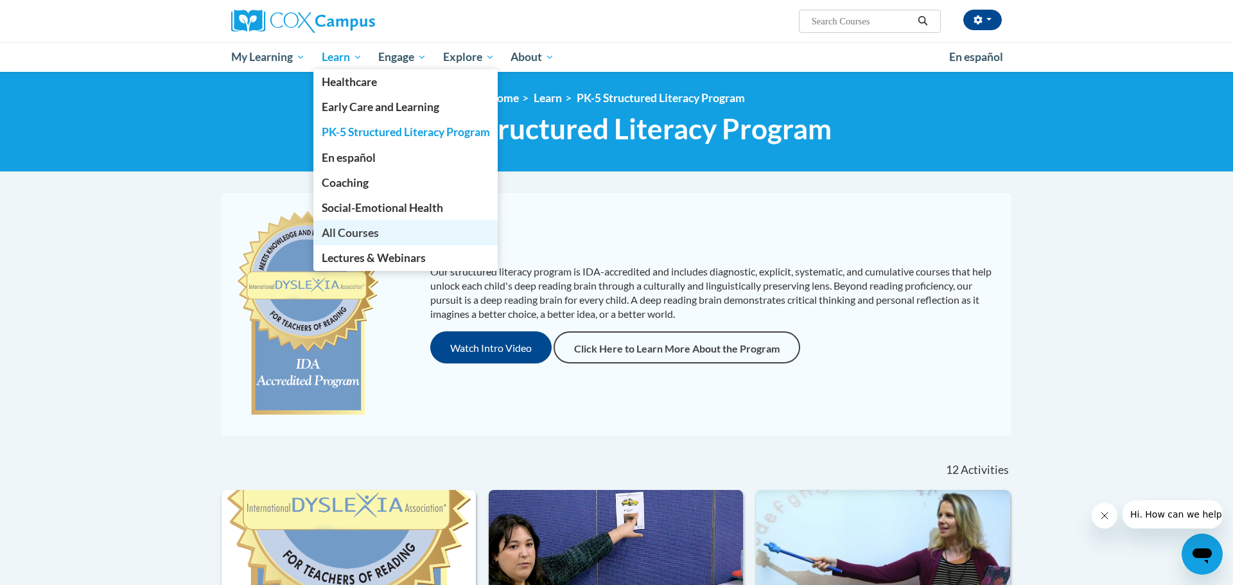
click at [322, 239] on link "All Courses" at bounding box center [405, 232] width 185 height 25
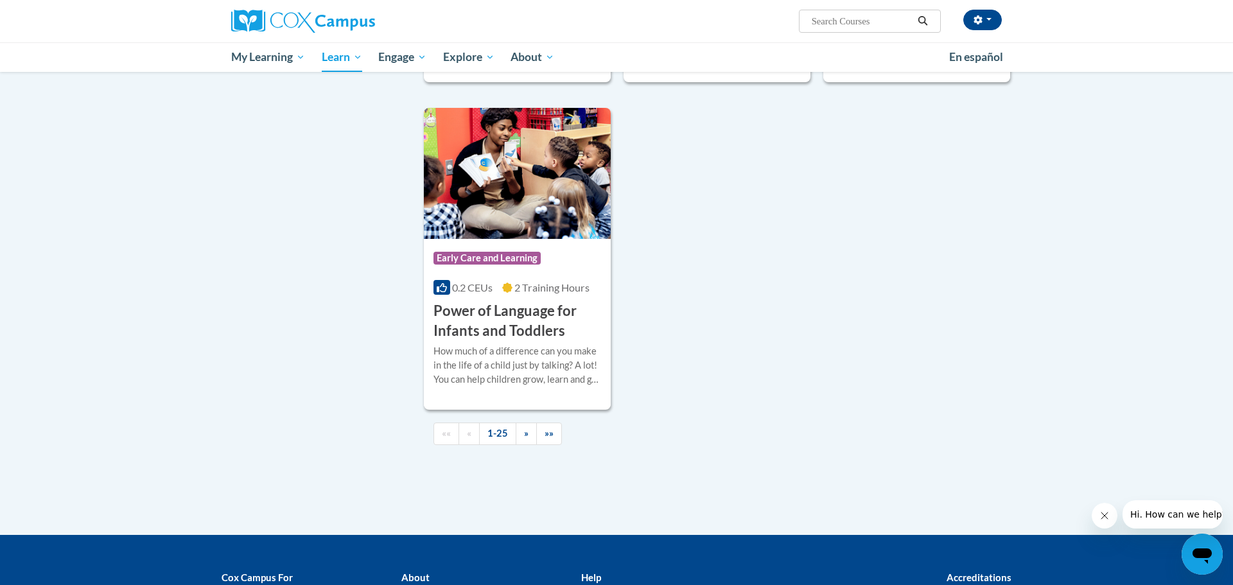
scroll to position [2873, 0]
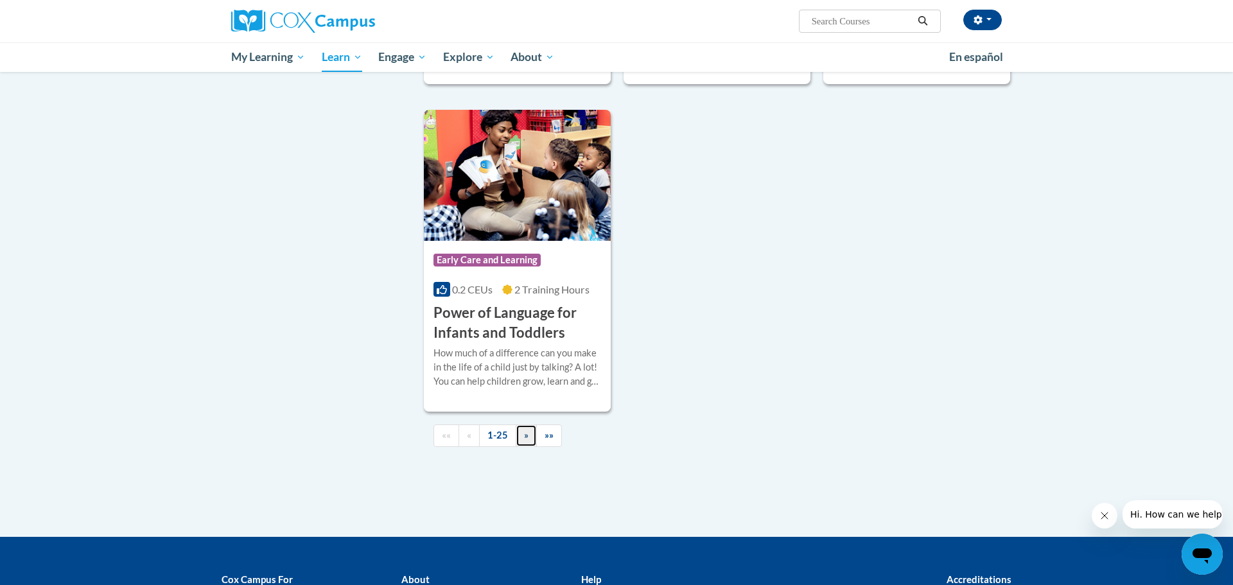
click at [526, 440] on span "»" at bounding box center [526, 435] width 4 height 11
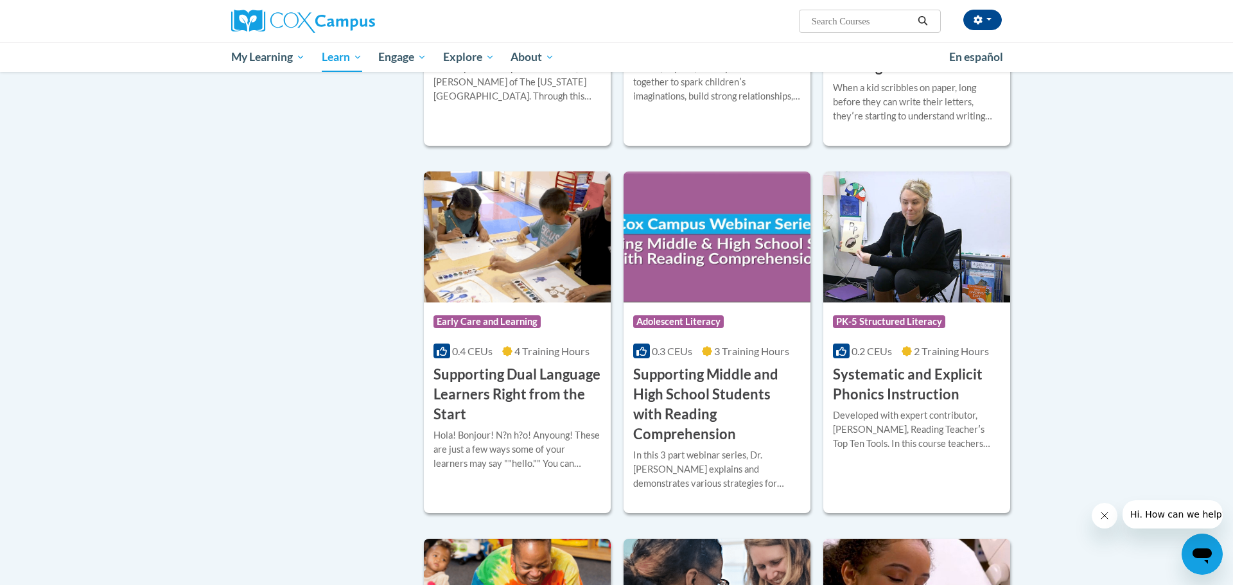
scroll to position [1011, 0]
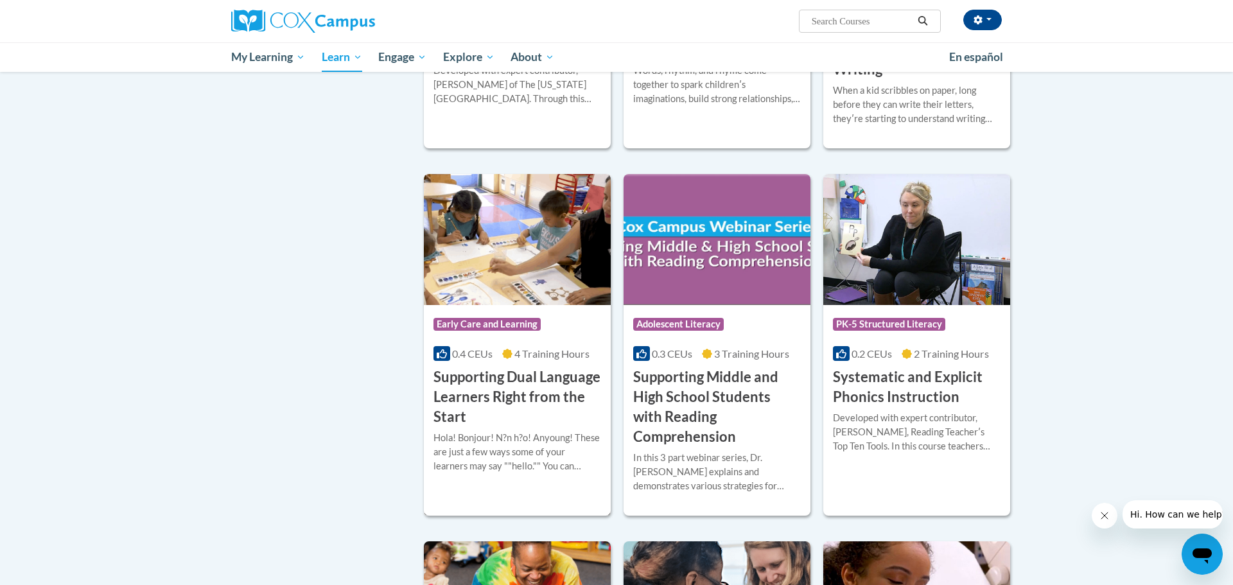
click at [483, 378] on h3 "Supporting Dual Language Learners Right from the Start" at bounding box center [517, 396] width 168 height 59
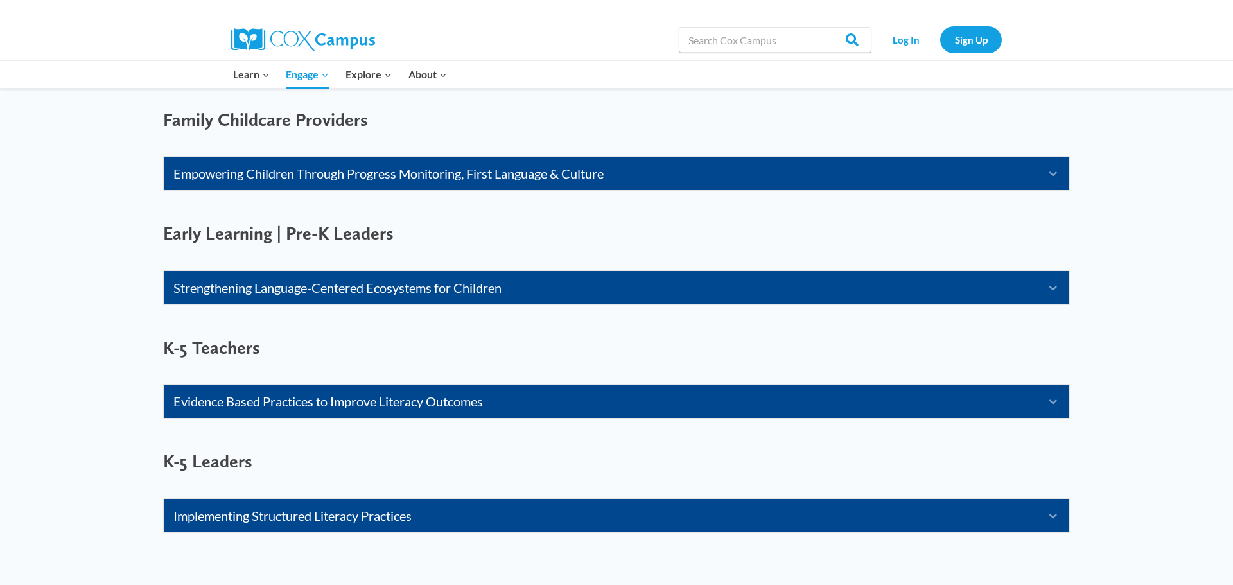
scroll to position [830, 0]
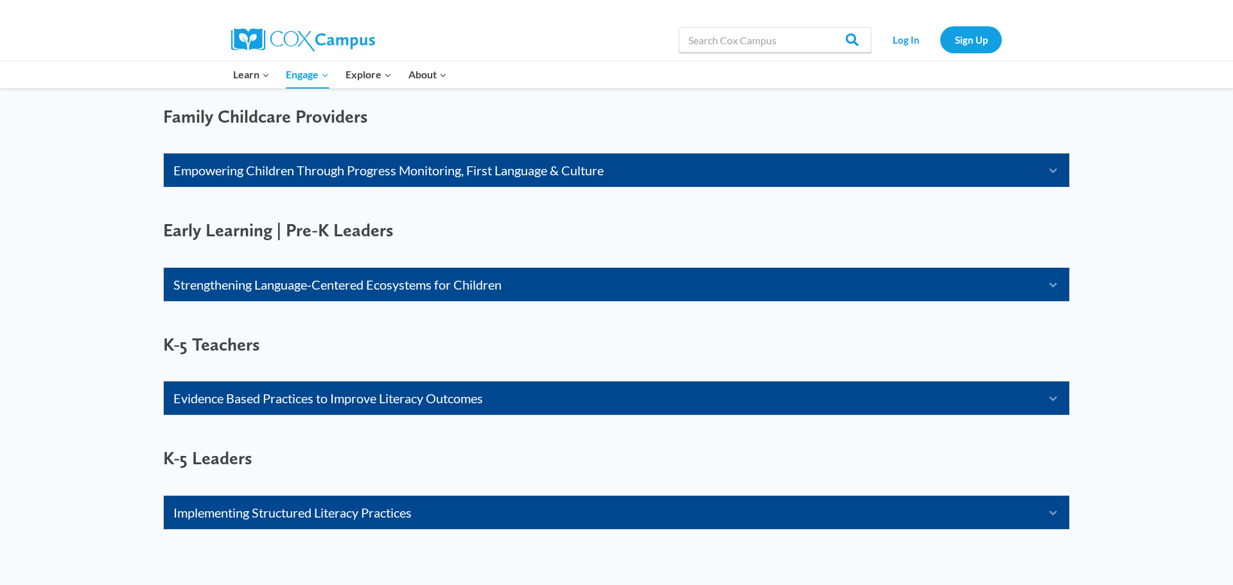
click at [301, 396] on link "Evidence Based Practices to Improve Literacy Outcomes" at bounding box center [600, 398] width 854 height 21
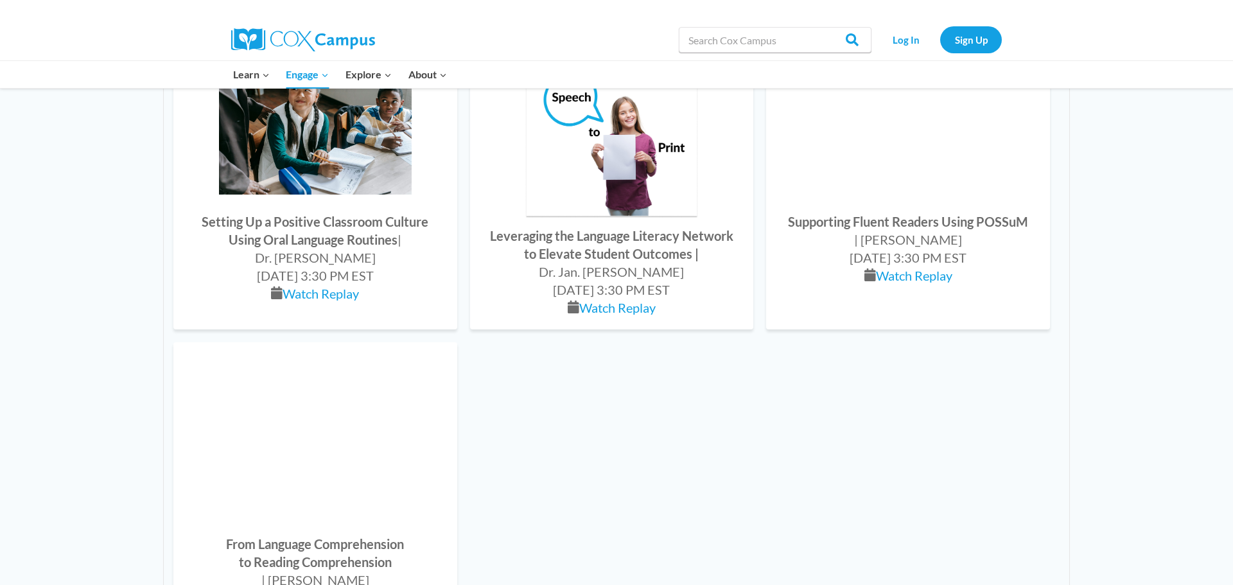
scroll to position [1192, 0]
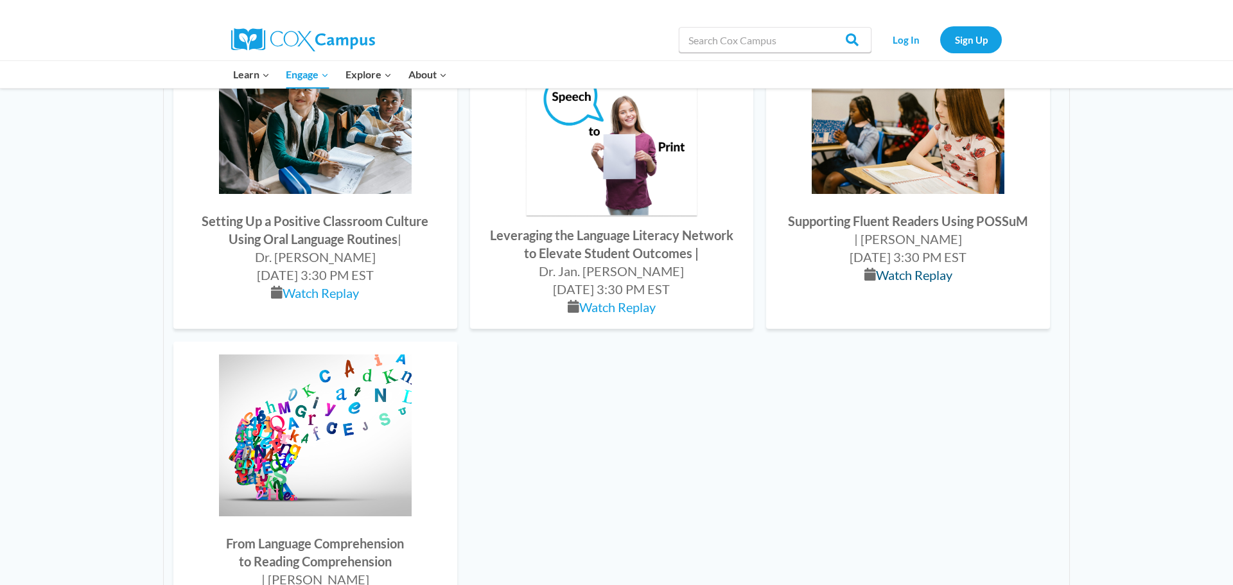
click at [908, 274] on link "Watch Replay" at bounding box center [914, 274] width 76 height 15
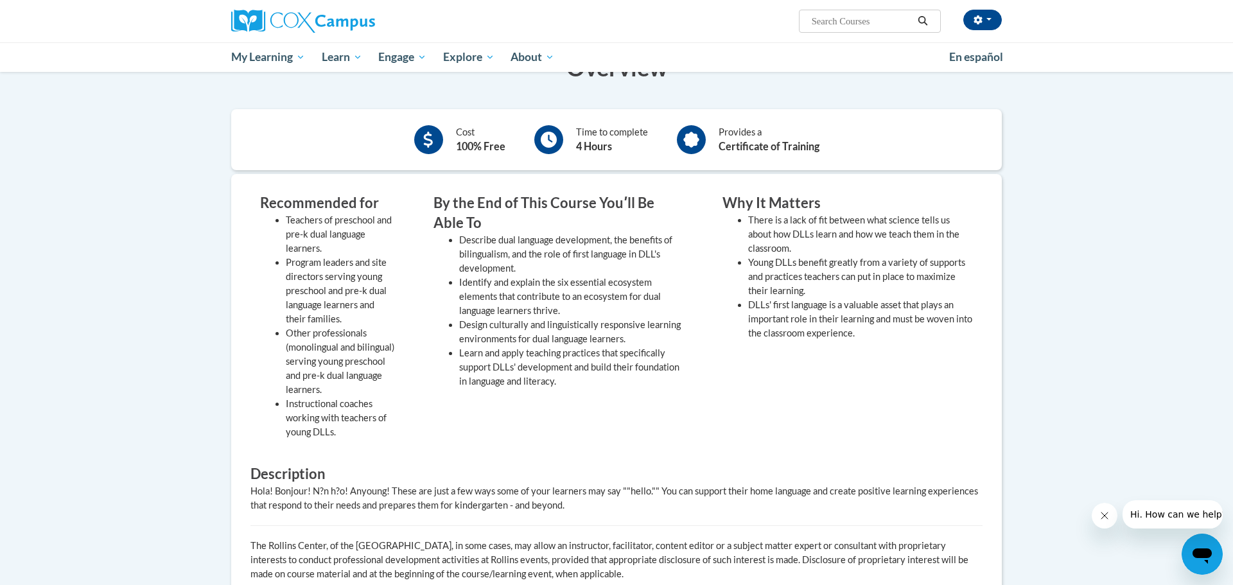
scroll to position [309, 0]
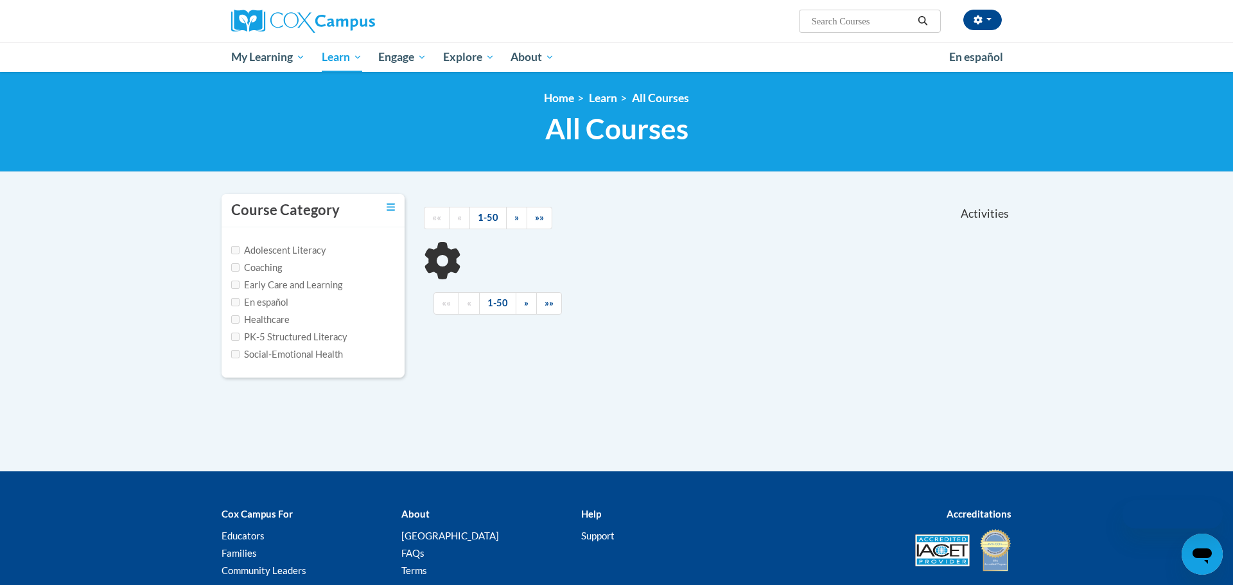
scroll to position [98, 0]
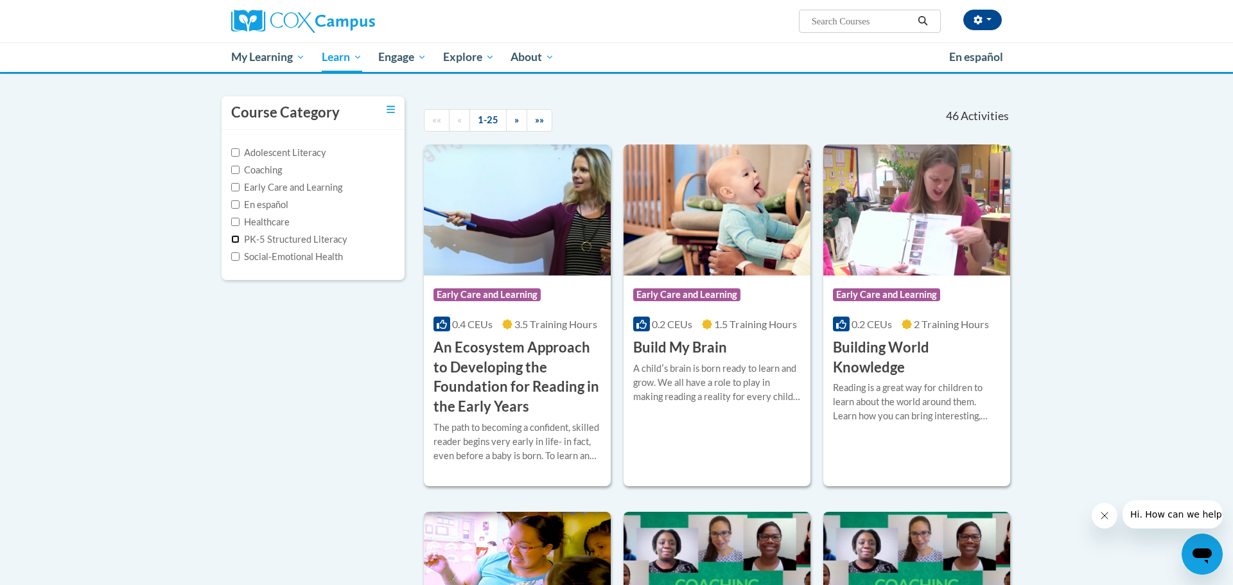
click at [235, 239] on input "PK-5 Structured Literacy" at bounding box center [235, 239] width 8 height 8
checkbox input "true"
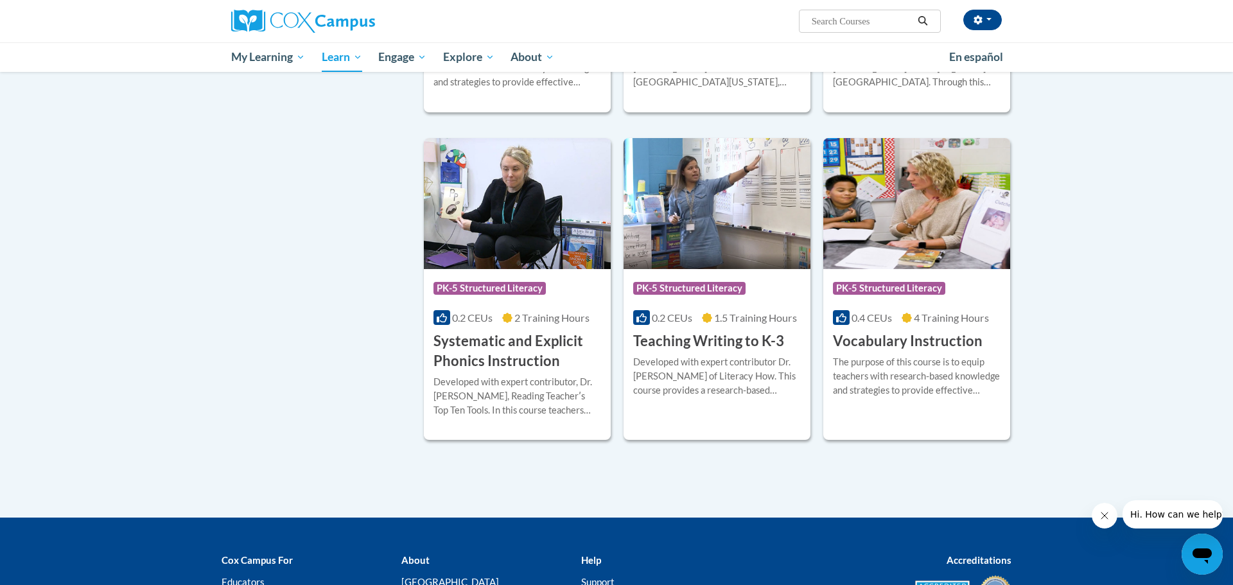
scroll to position [1077, 0]
